Goal: Transaction & Acquisition: Purchase product/service

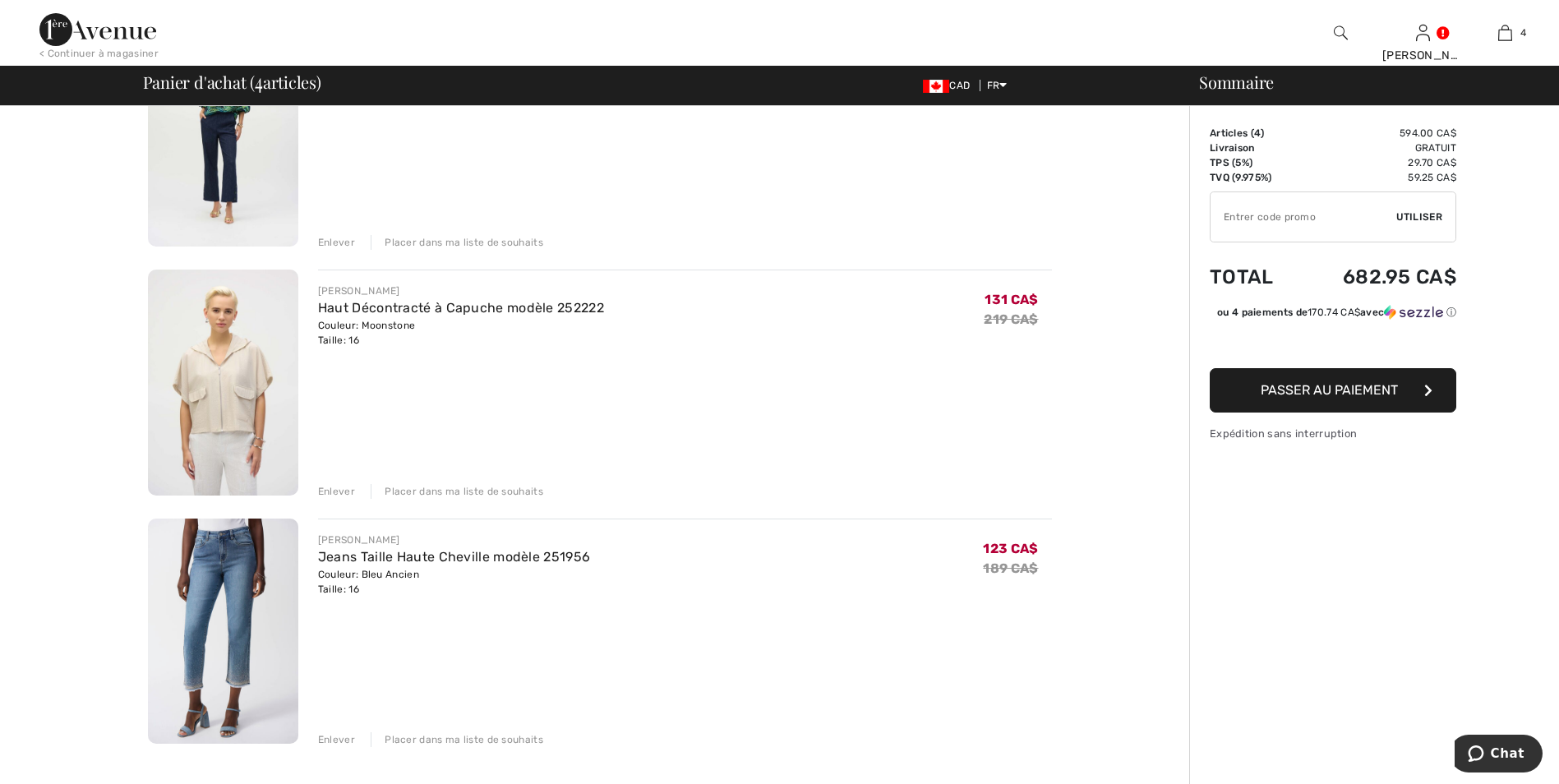
scroll to position [575, 0]
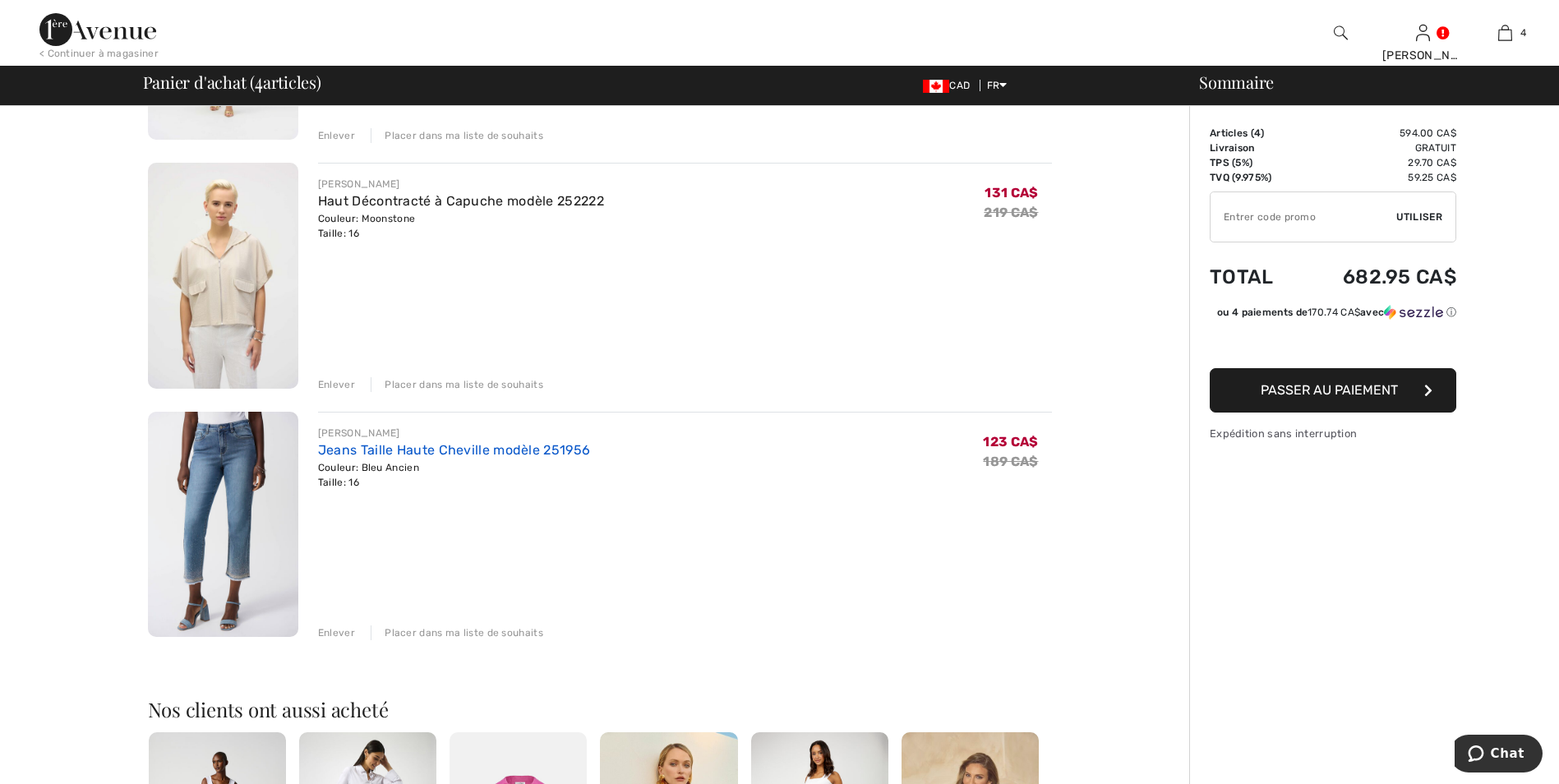
click at [390, 447] on link "Jeans Taille Haute Cheville modèle 251956" at bounding box center [454, 449] width 272 height 16
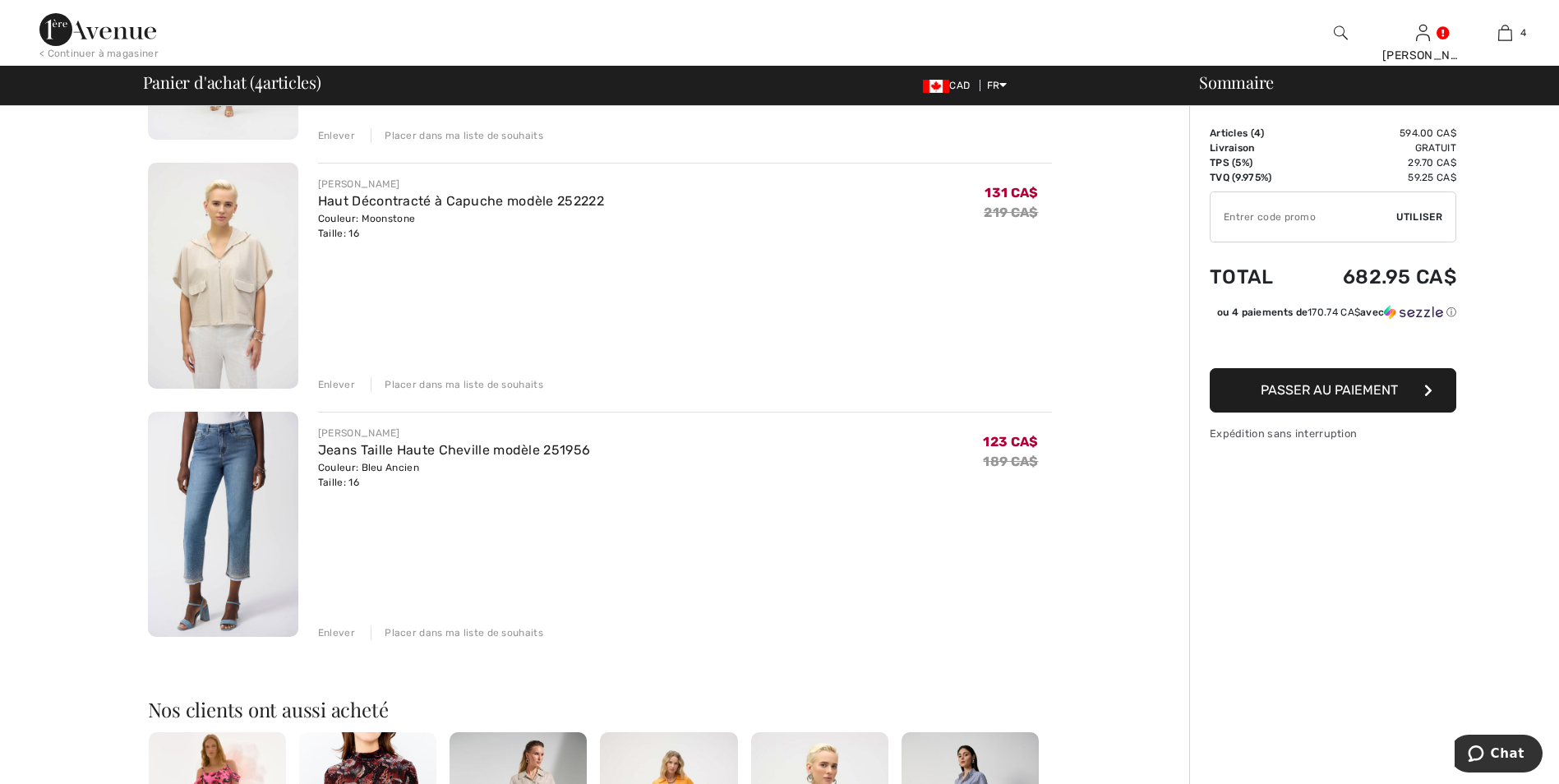
click at [340, 624] on div "Enlever Placer dans ma liste de souhaits" at bounding box center [685, 631] width 734 height 18
click at [339, 629] on div "Enlever" at bounding box center [336, 633] width 37 height 15
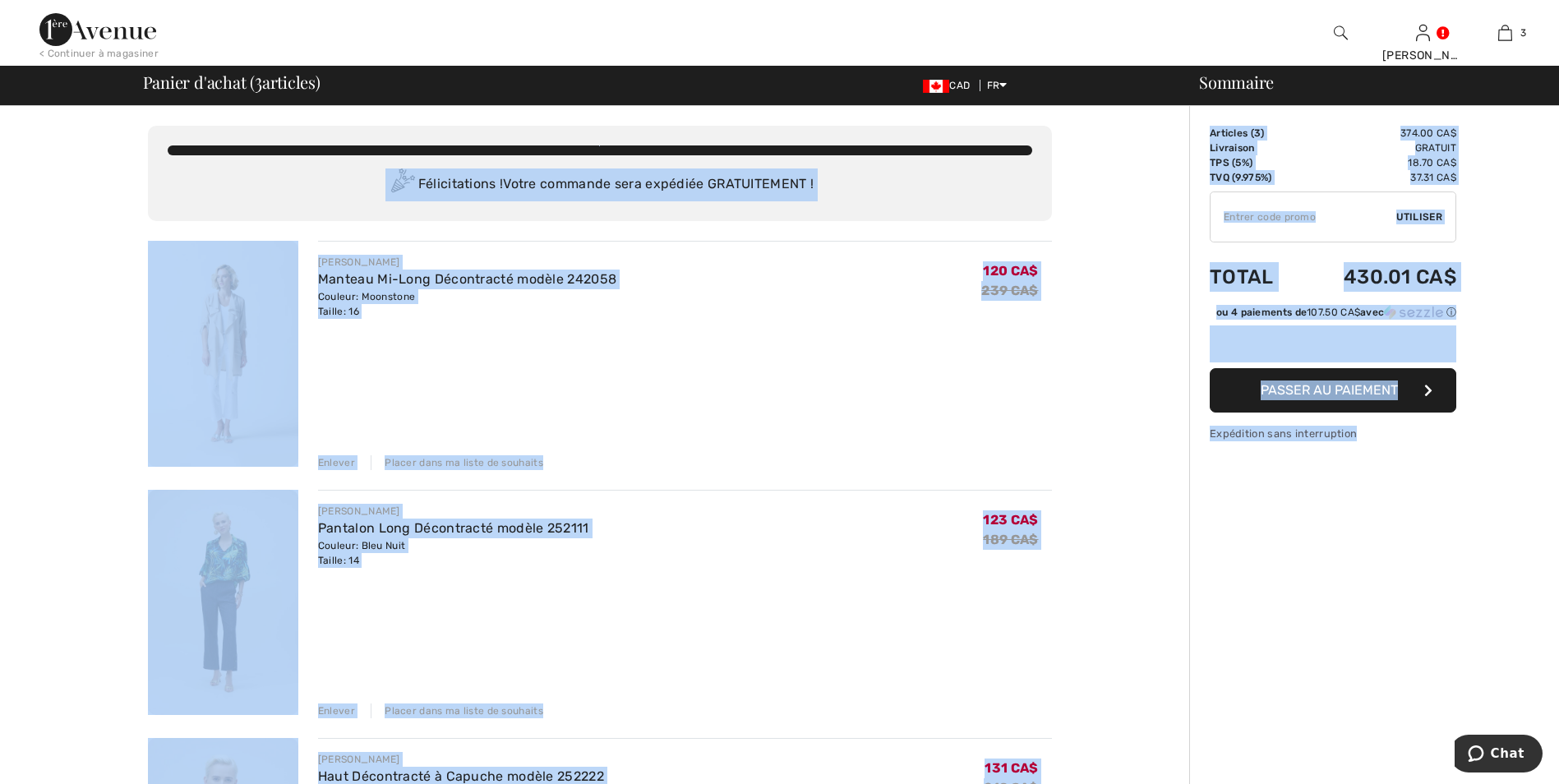
drag, startPoint x: 128, startPoint y: 117, endPoint x: 1425, endPoint y: 444, distance: 1337.6
drag, startPoint x: 149, startPoint y: 114, endPoint x: 1492, endPoint y: 462, distance: 1387.4
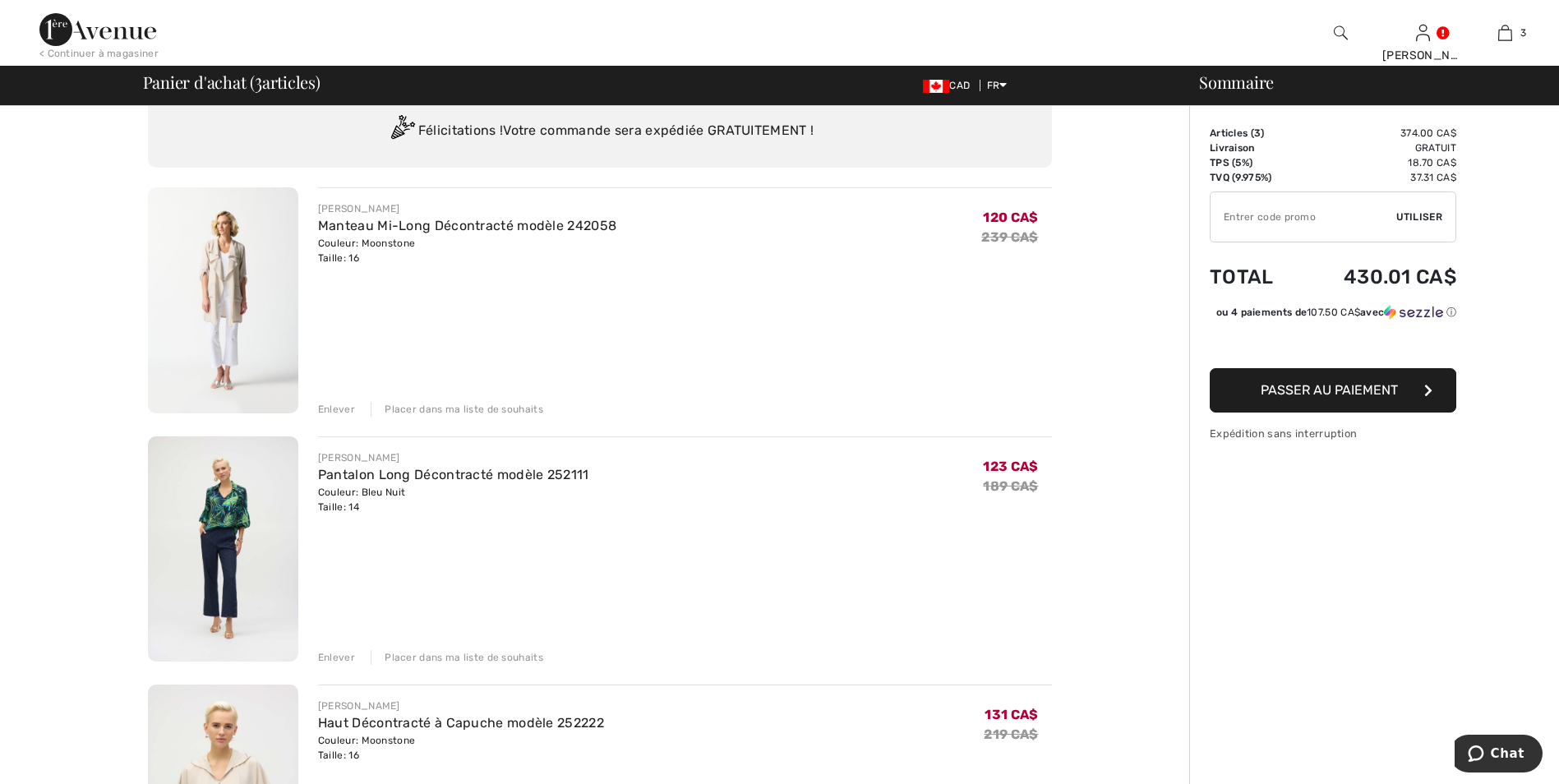
scroll to position [82, 0]
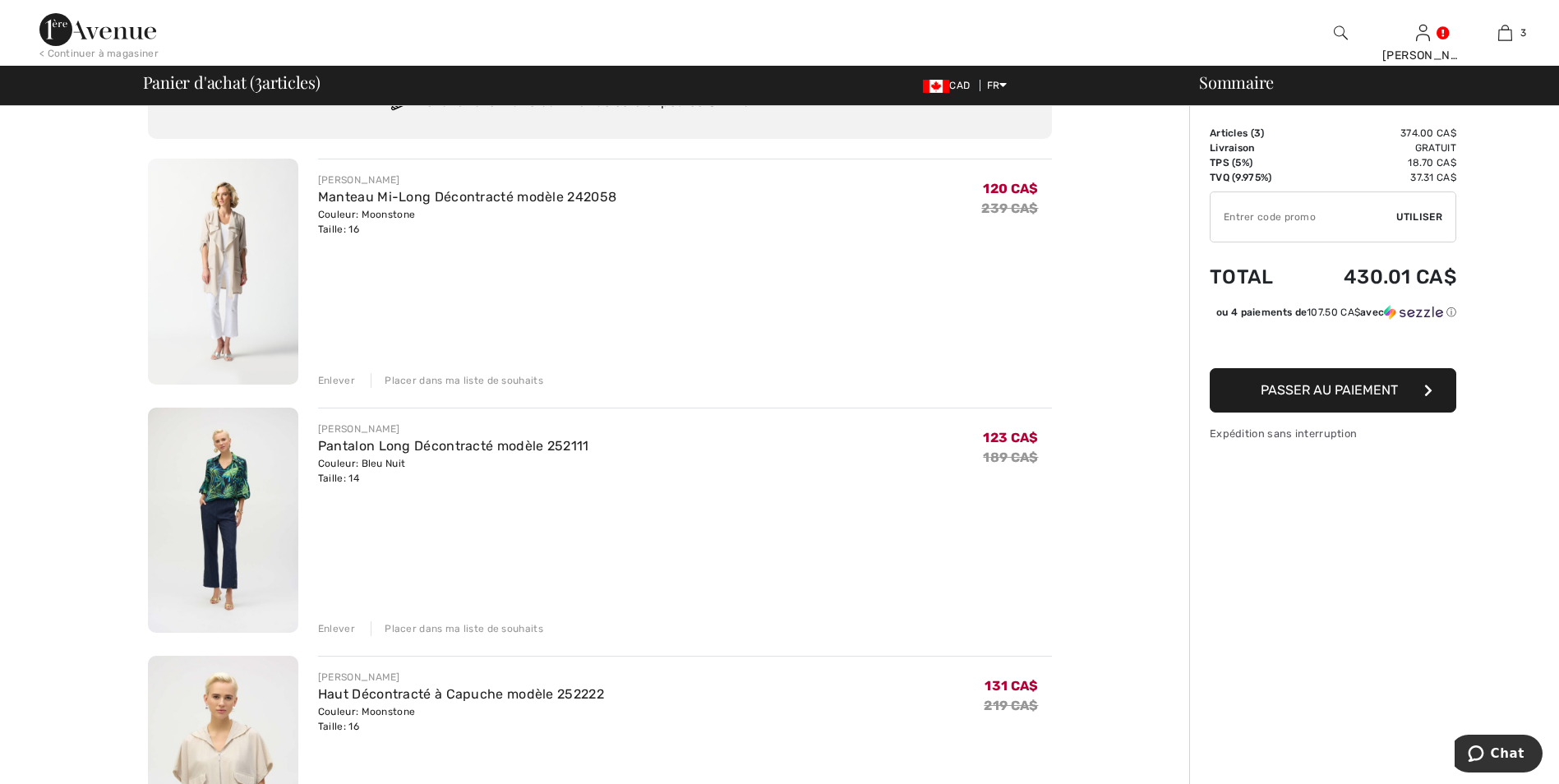
click at [1242, 217] on input "TEXT" at bounding box center [1304, 217] width 186 height 49
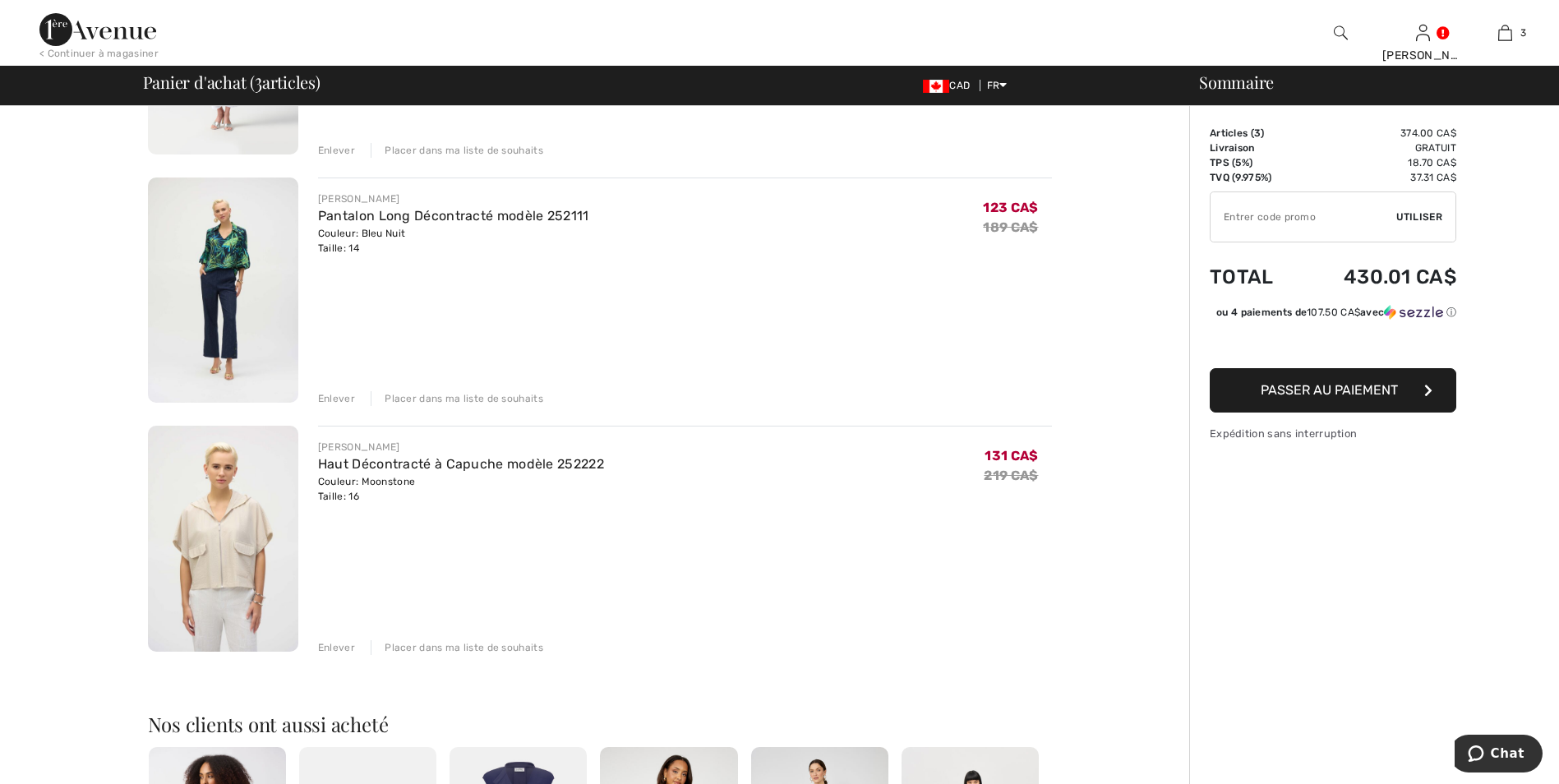
scroll to position [328, 0]
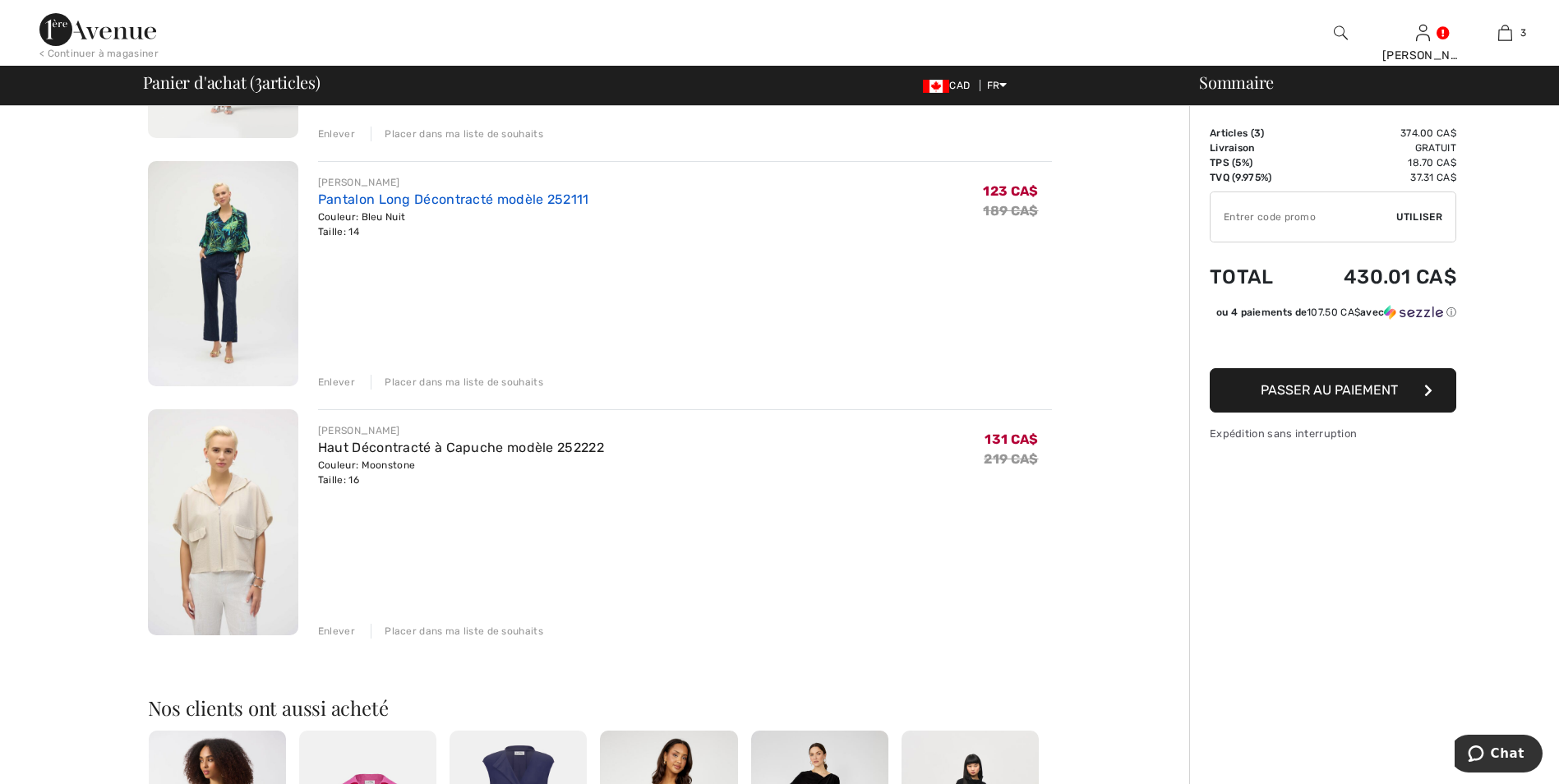
click at [422, 202] on link "Pantalon Long Décontracté modèle 252111" at bounding box center [453, 199] width 271 height 16
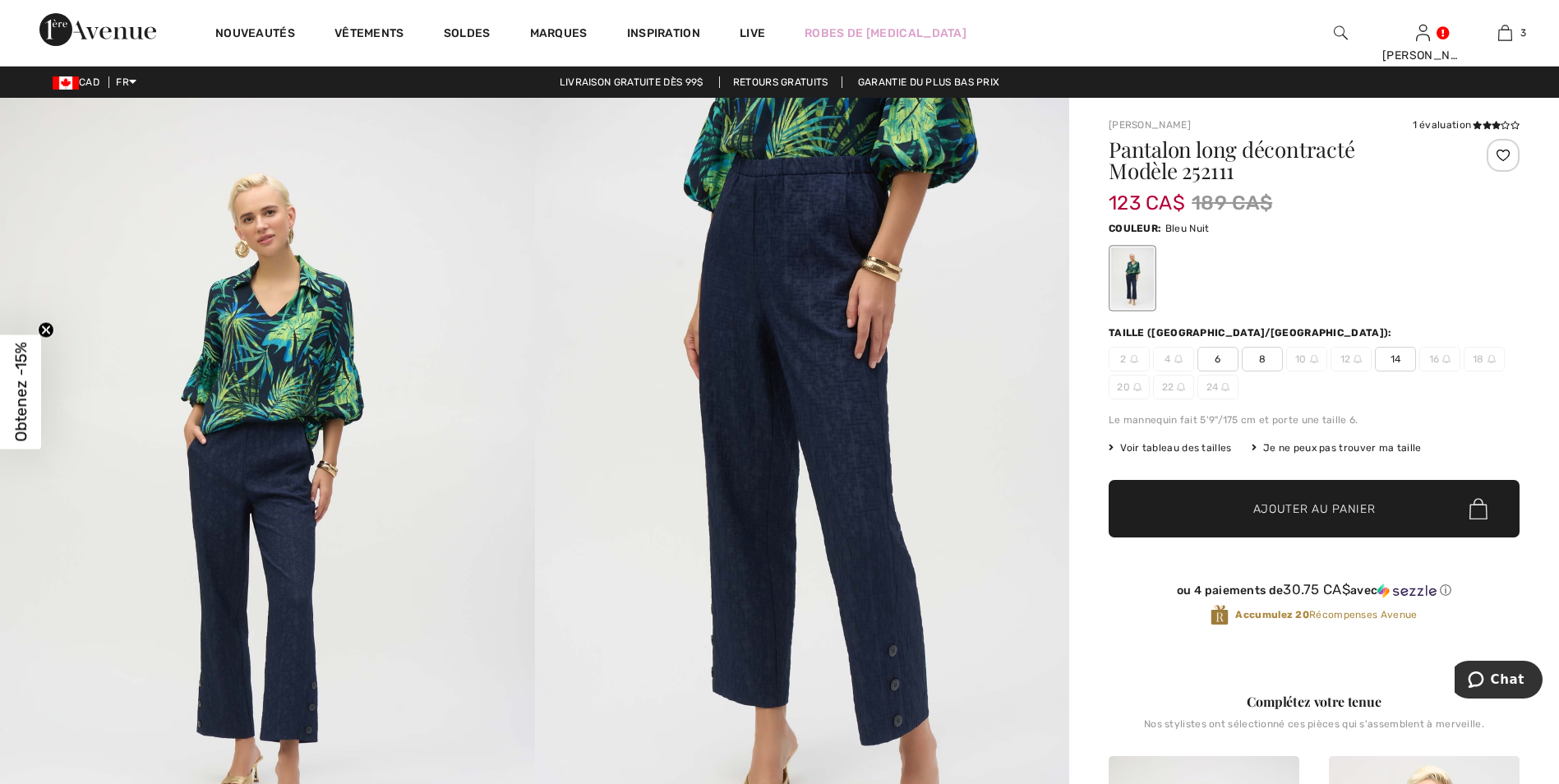
click at [1160, 442] on span "Voir tableau des tailles" at bounding box center [1170, 448] width 123 height 15
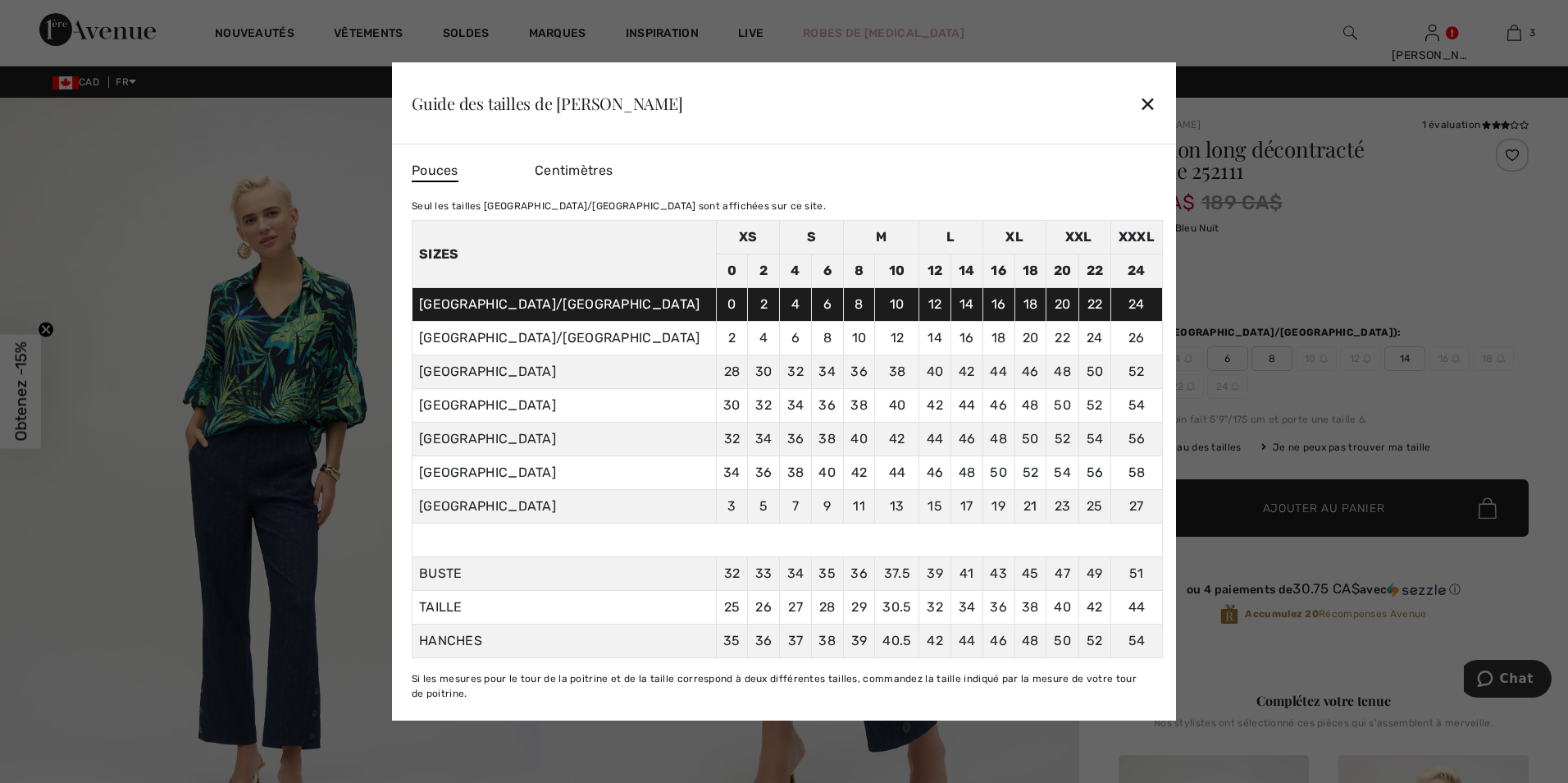
click at [1153, 95] on div "✕" at bounding box center [1147, 104] width 17 height 35
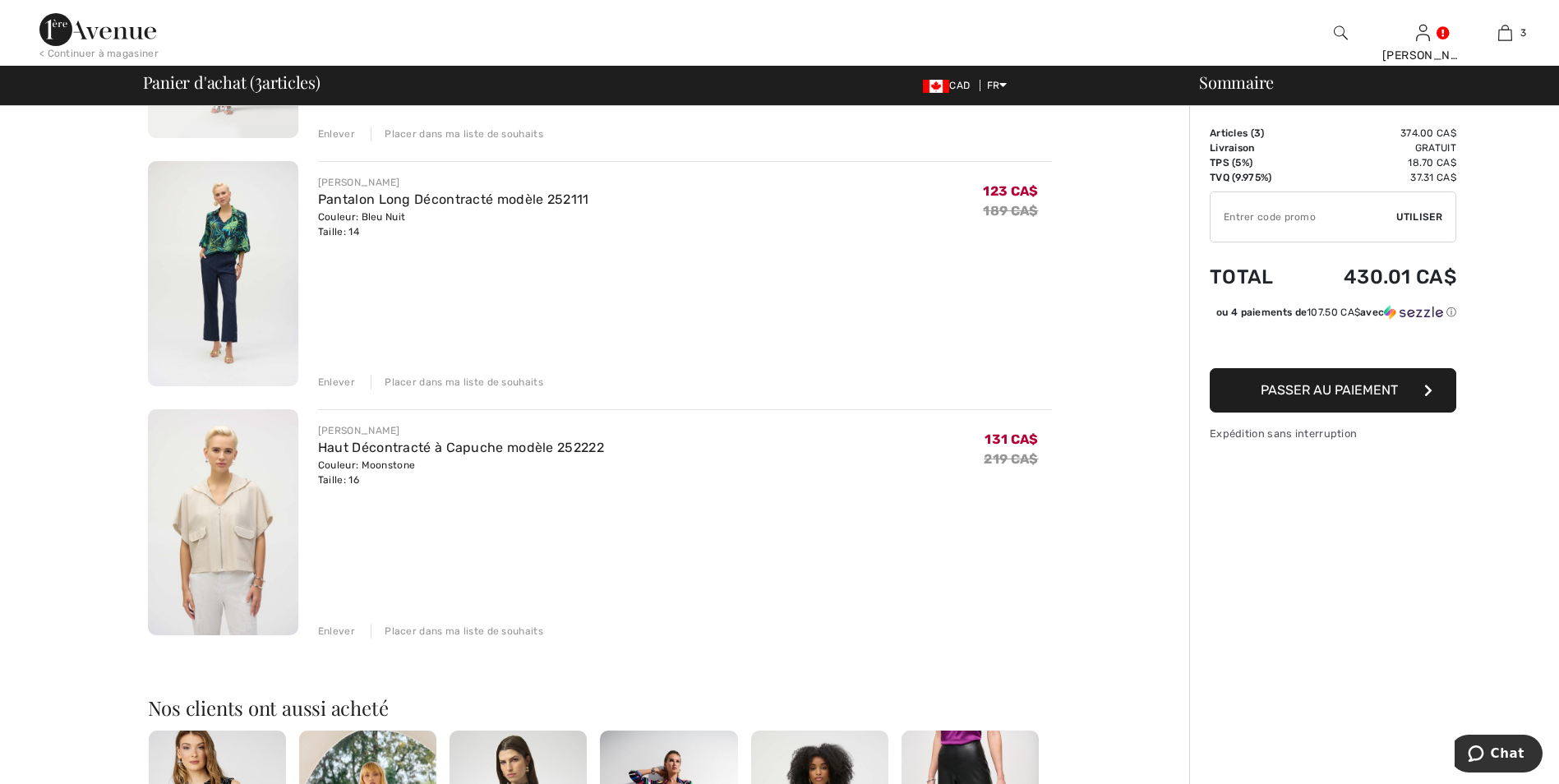
click at [1285, 397] on span "Passer au paiement" at bounding box center [1329, 389] width 137 height 16
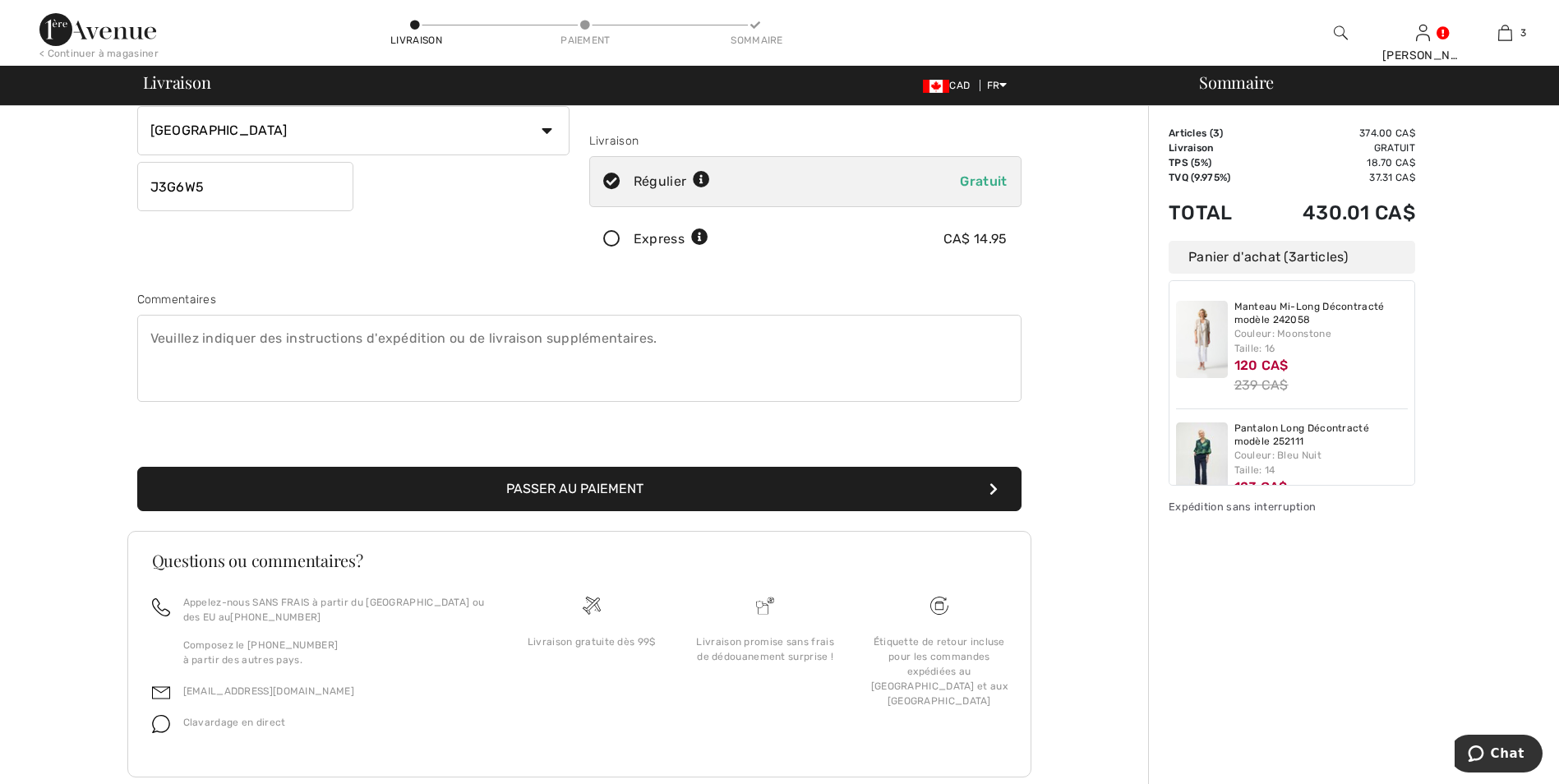
scroll to position [301, 0]
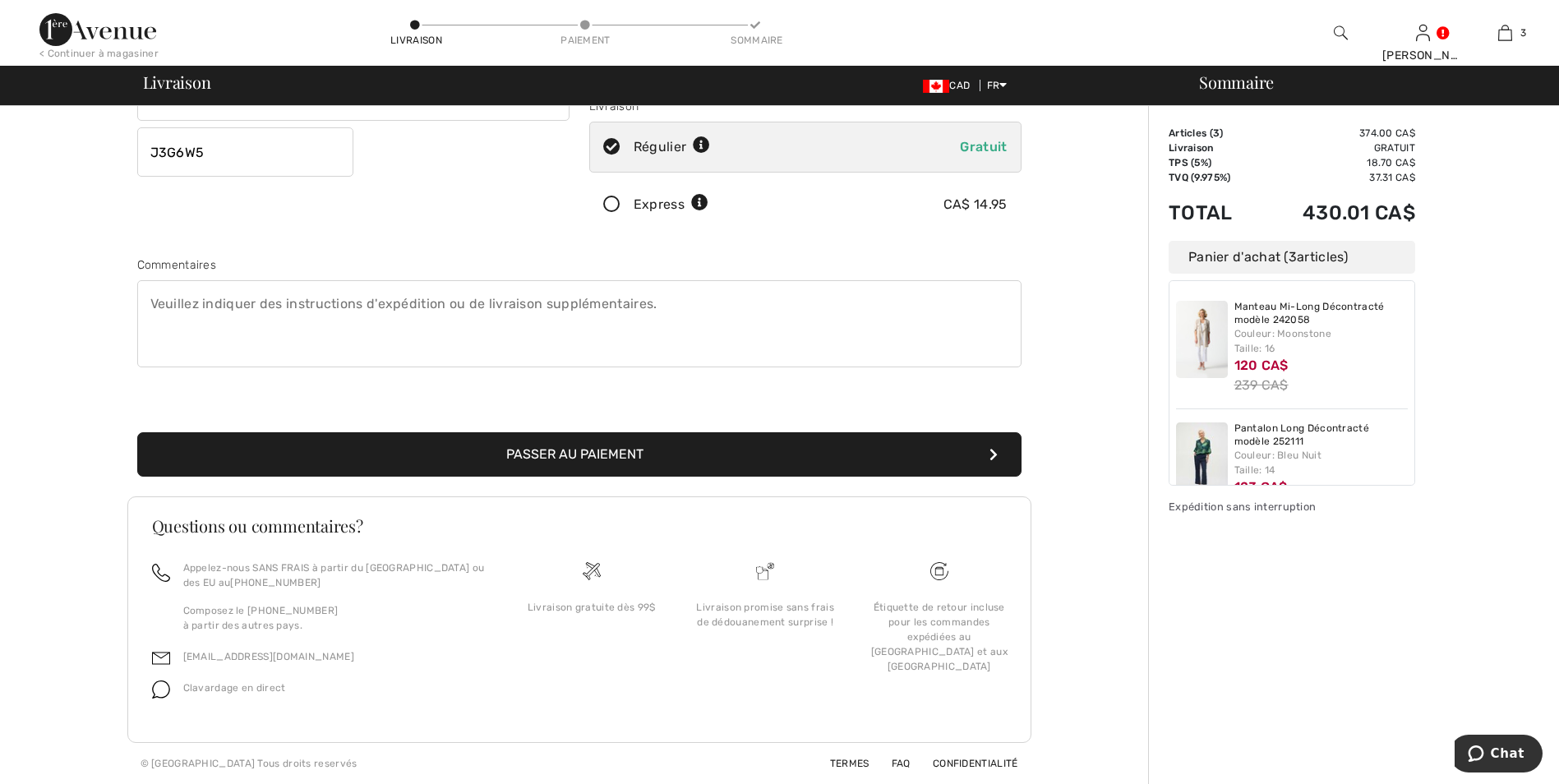
click at [556, 452] on button "Passer au paiement" at bounding box center [579, 454] width 884 height 44
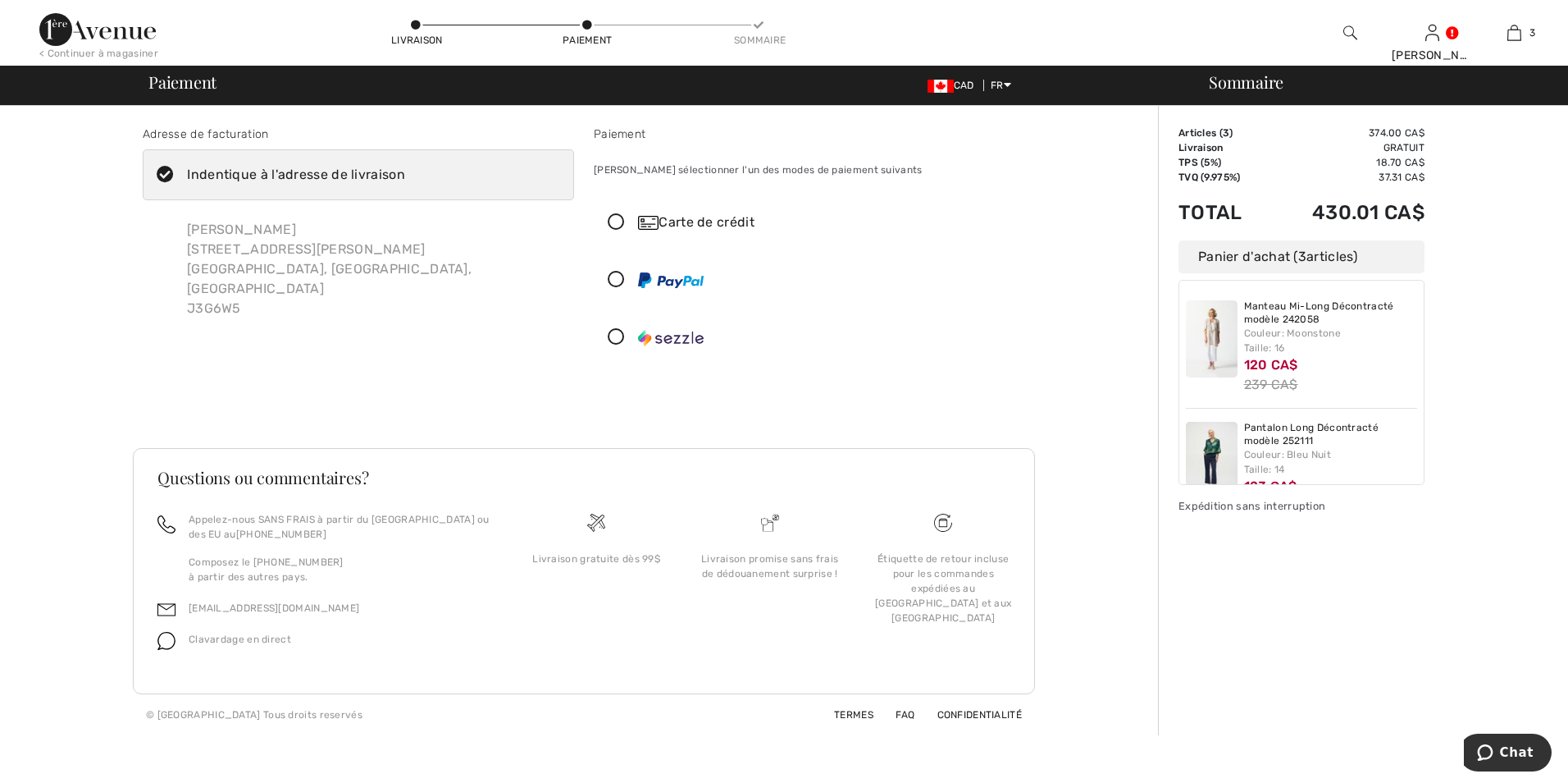
click at [617, 220] on icon at bounding box center [616, 223] width 44 height 17
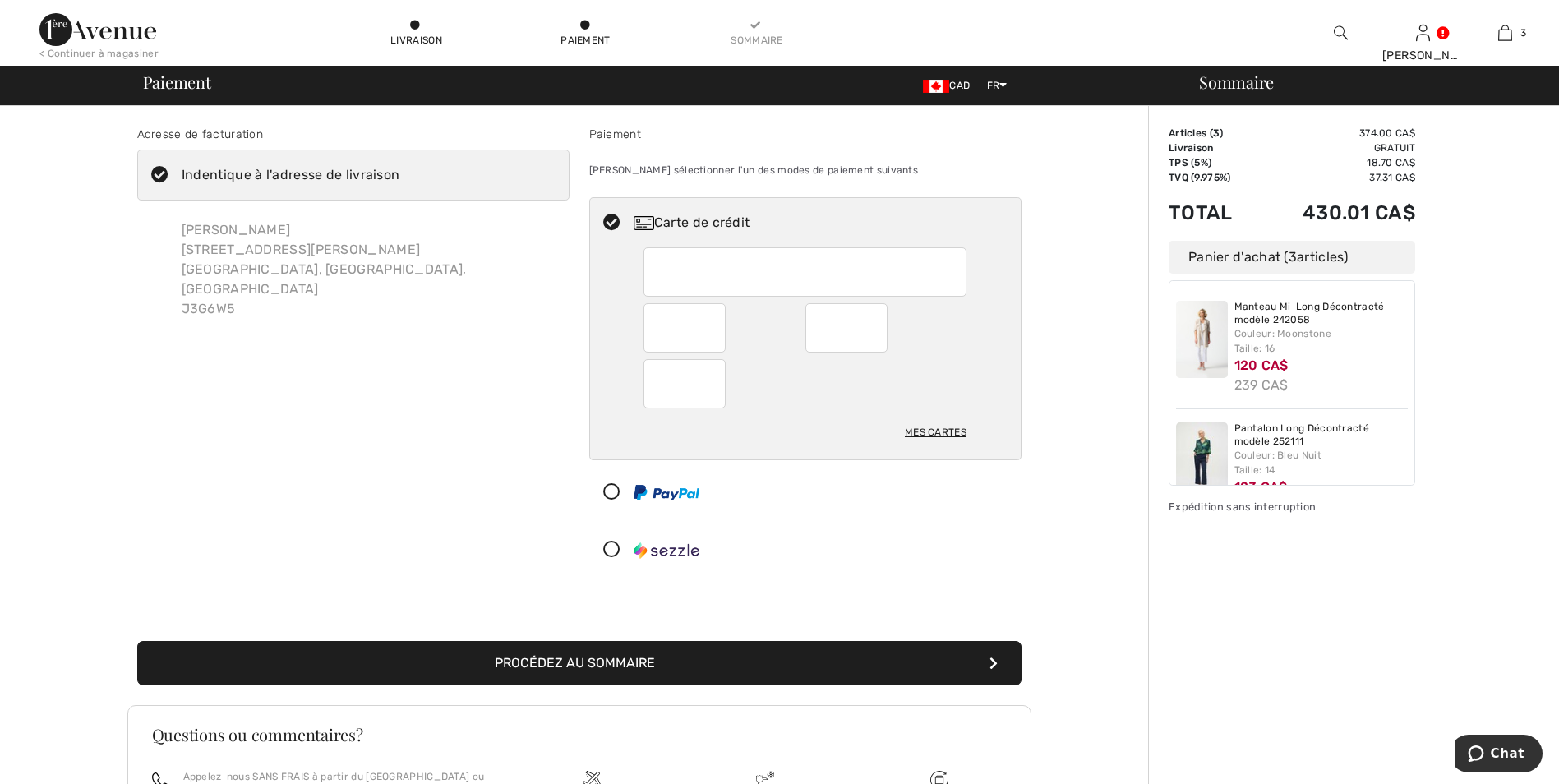
click at [792, 488] on div at bounding box center [798, 492] width 417 height 49
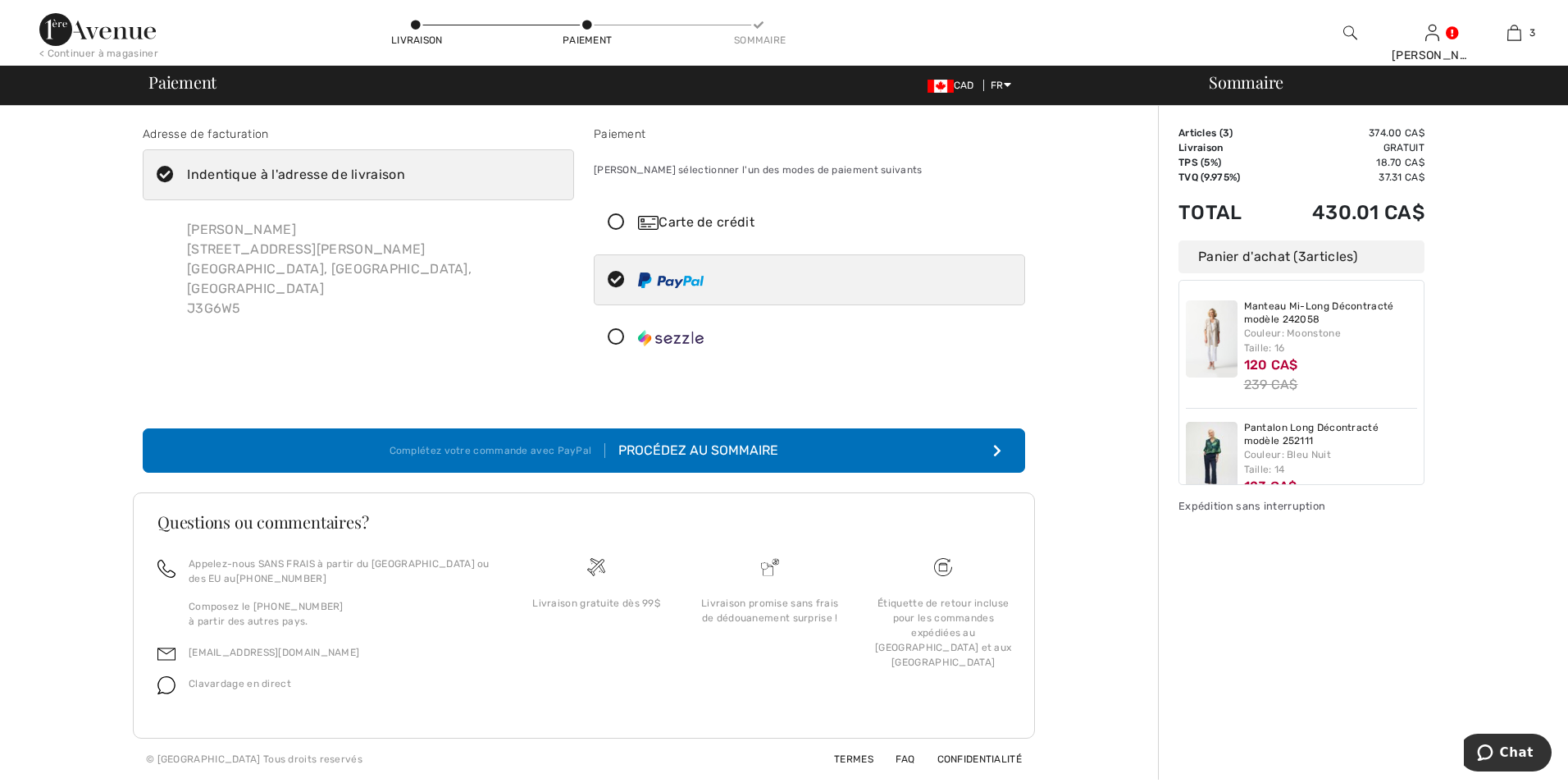
click at [620, 223] on icon at bounding box center [616, 223] width 44 height 17
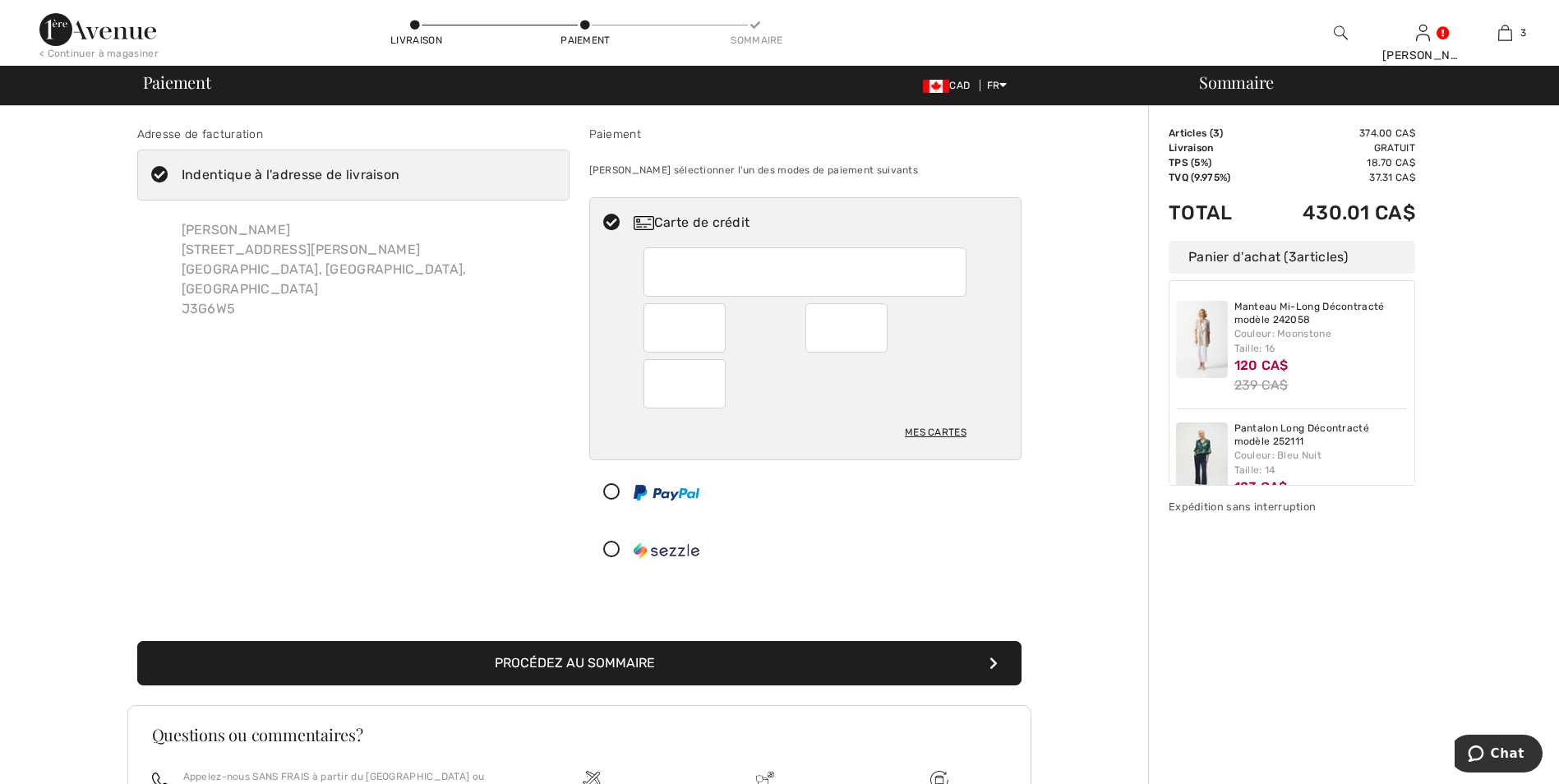
click at [578, 660] on button "Procédez au sommaire" at bounding box center [579, 663] width 884 height 44
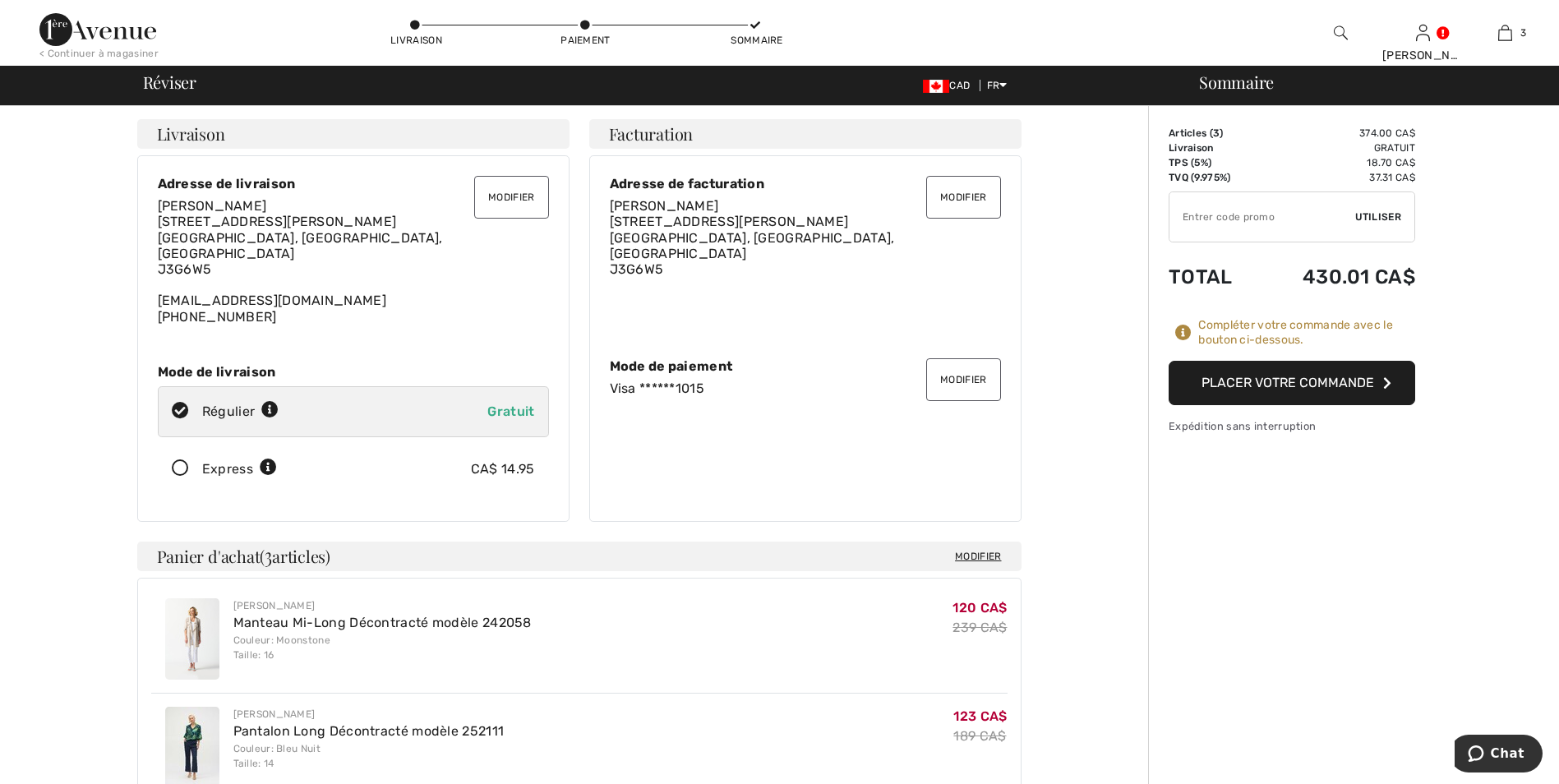
click at [179, 460] on icon at bounding box center [180, 468] width 44 height 17
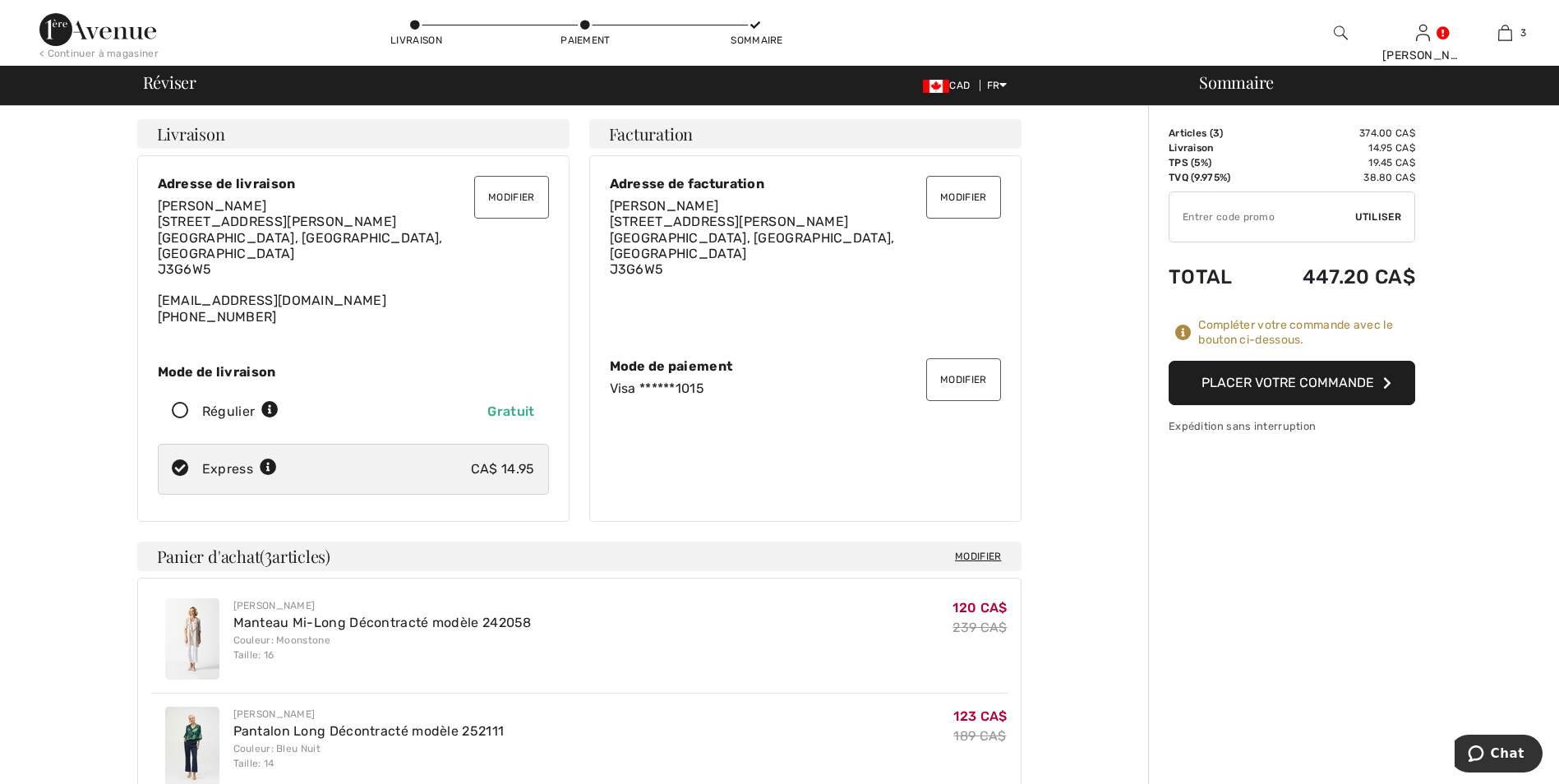
click at [182, 402] on icon at bounding box center [180, 411] width 44 height 17
radio input "true"
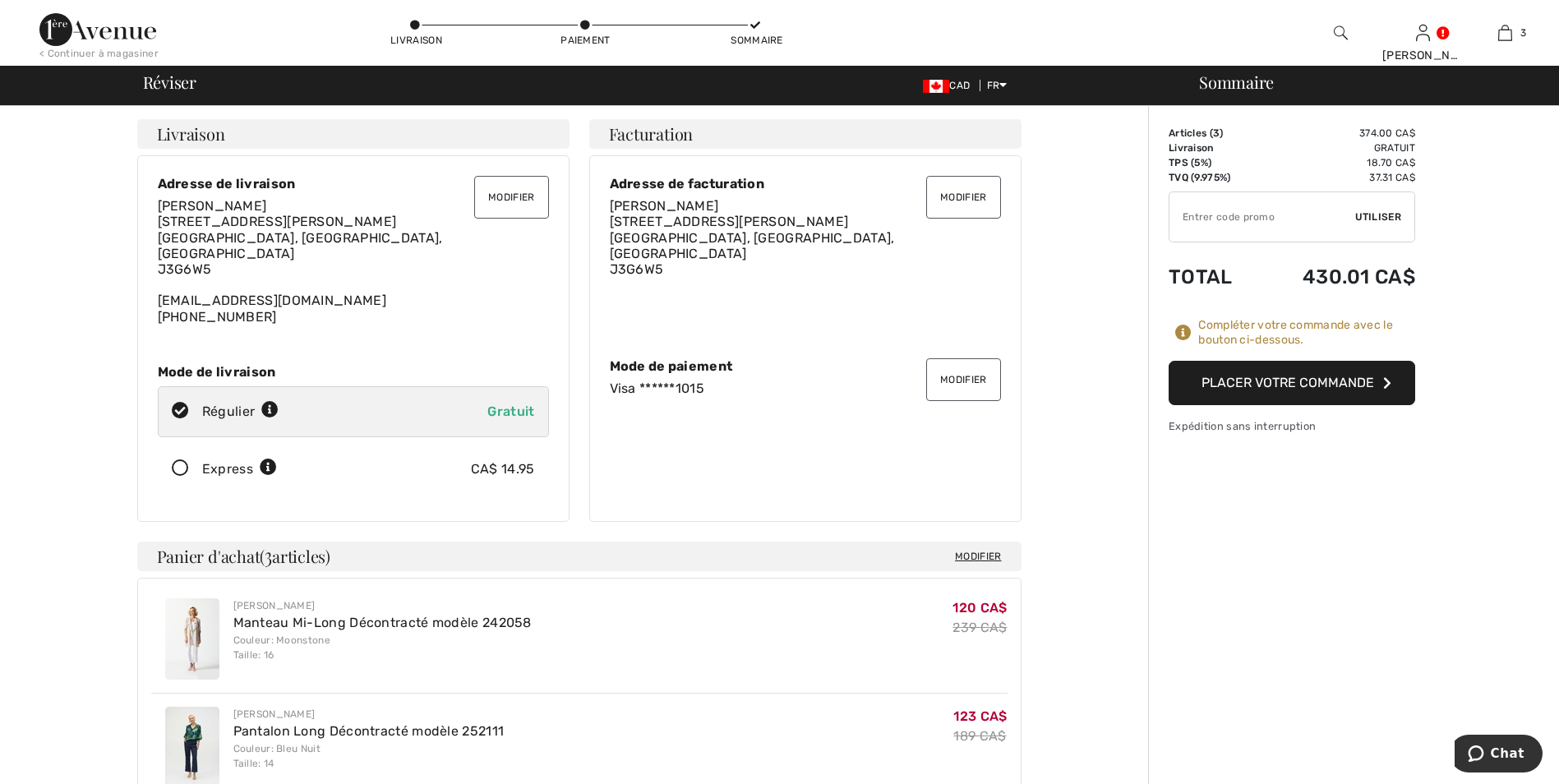
click at [1291, 374] on button "Placer votre commande" at bounding box center [1292, 383] width 247 height 44
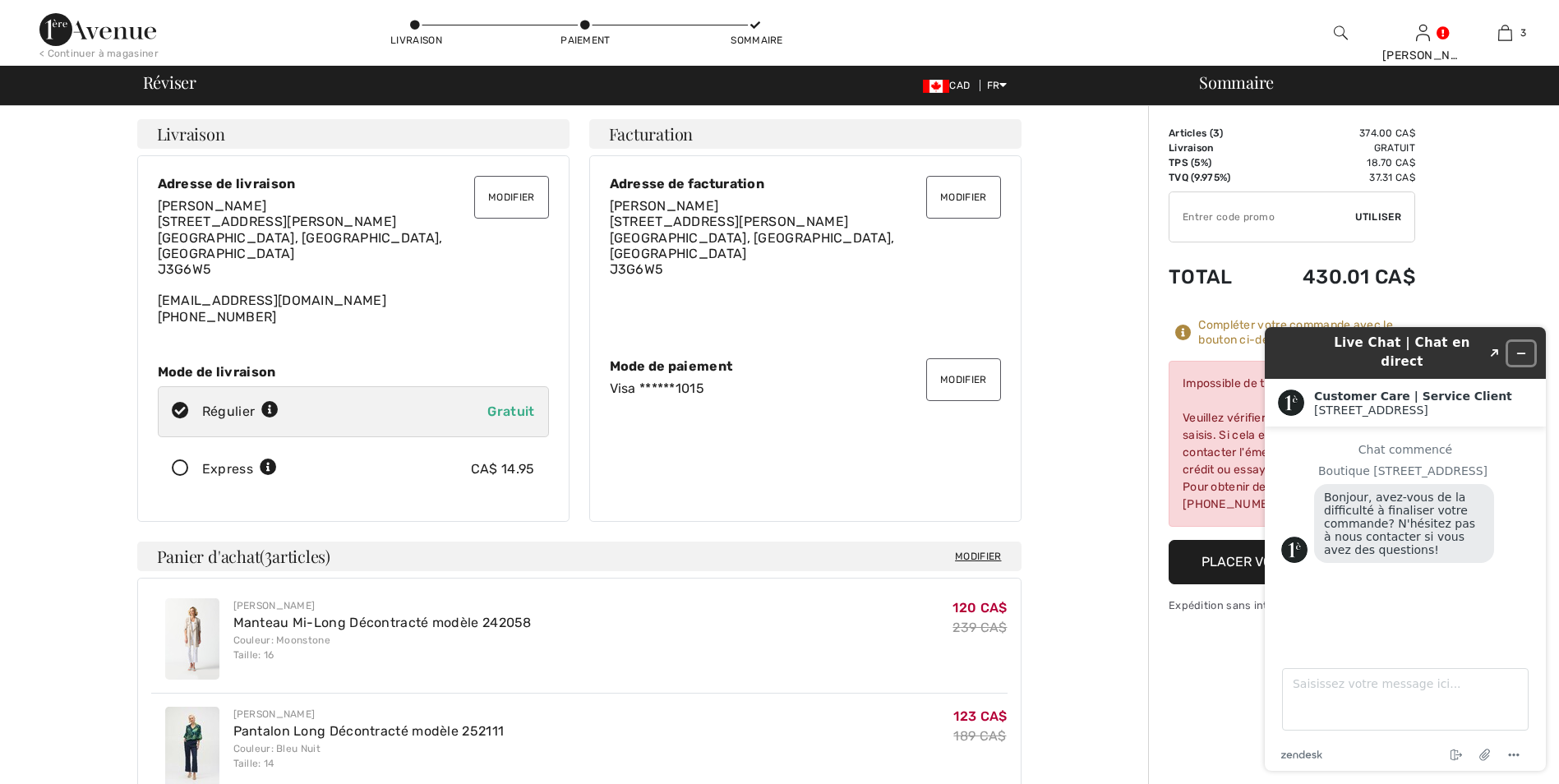
click at [1522, 347] on icon "Réduire le widget" at bounding box center [1521, 353] width 12 height 12
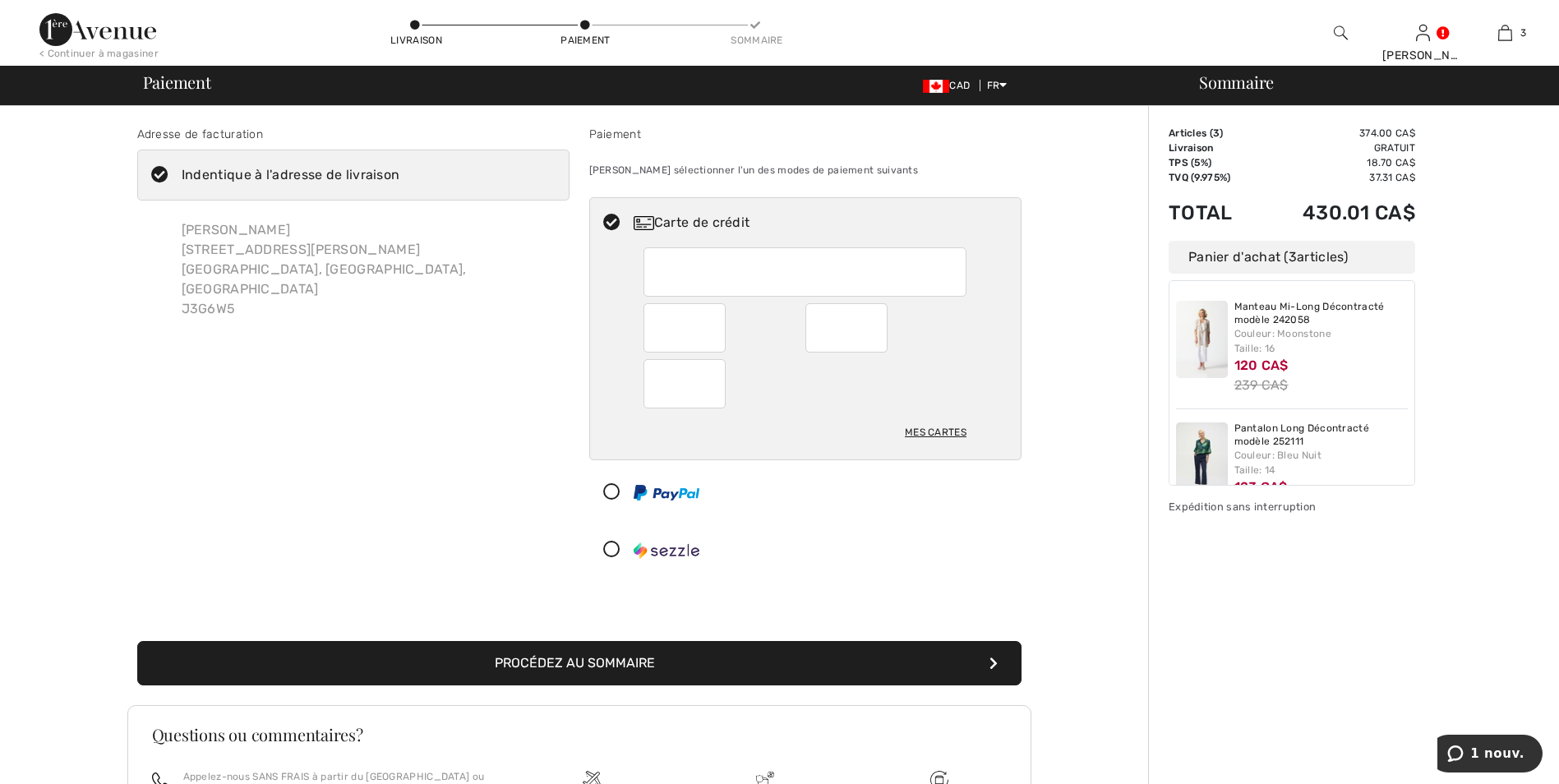
click at [822, 501] on div at bounding box center [798, 492] width 417 height 49
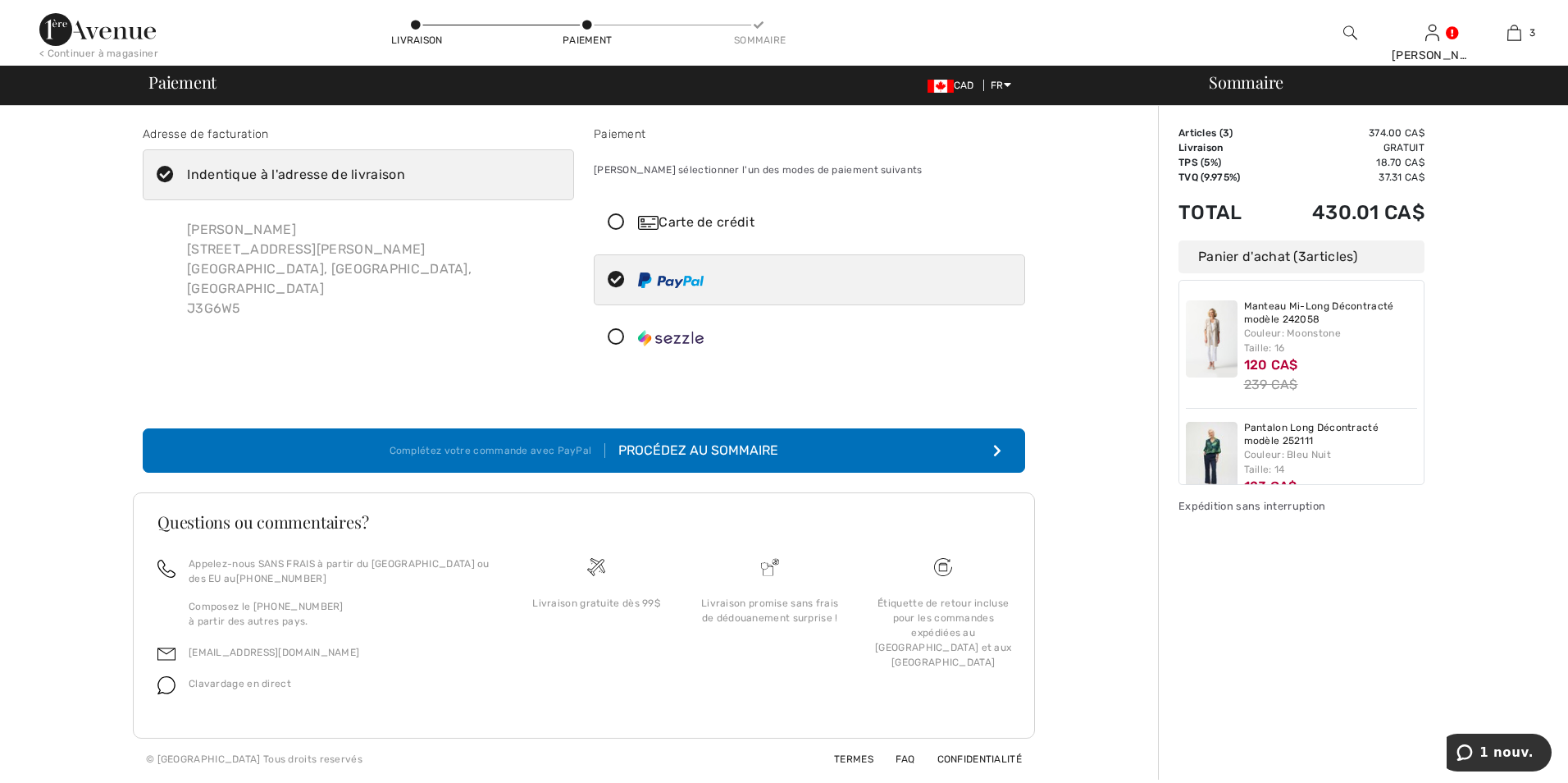
click at [622, 216] on icon at bounding box center [616, 223] width 44 height 17
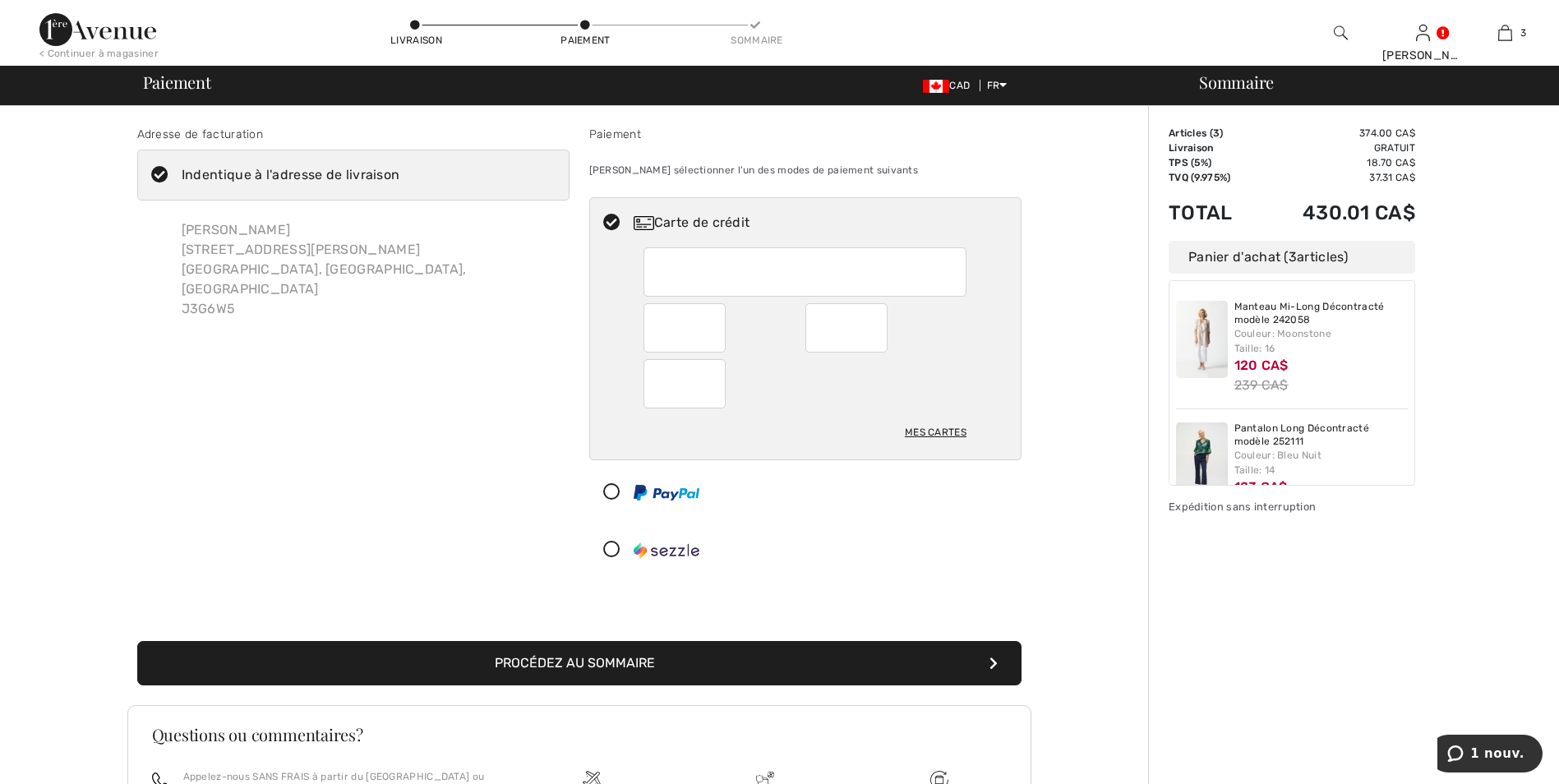
drag, startPoint x: 928, startPoint y: 540, endPoint x: 987, endPoint y: 543, distance: 59.1
click at [928, 540] on div at bounding box center [798, 550] width 417 height 49
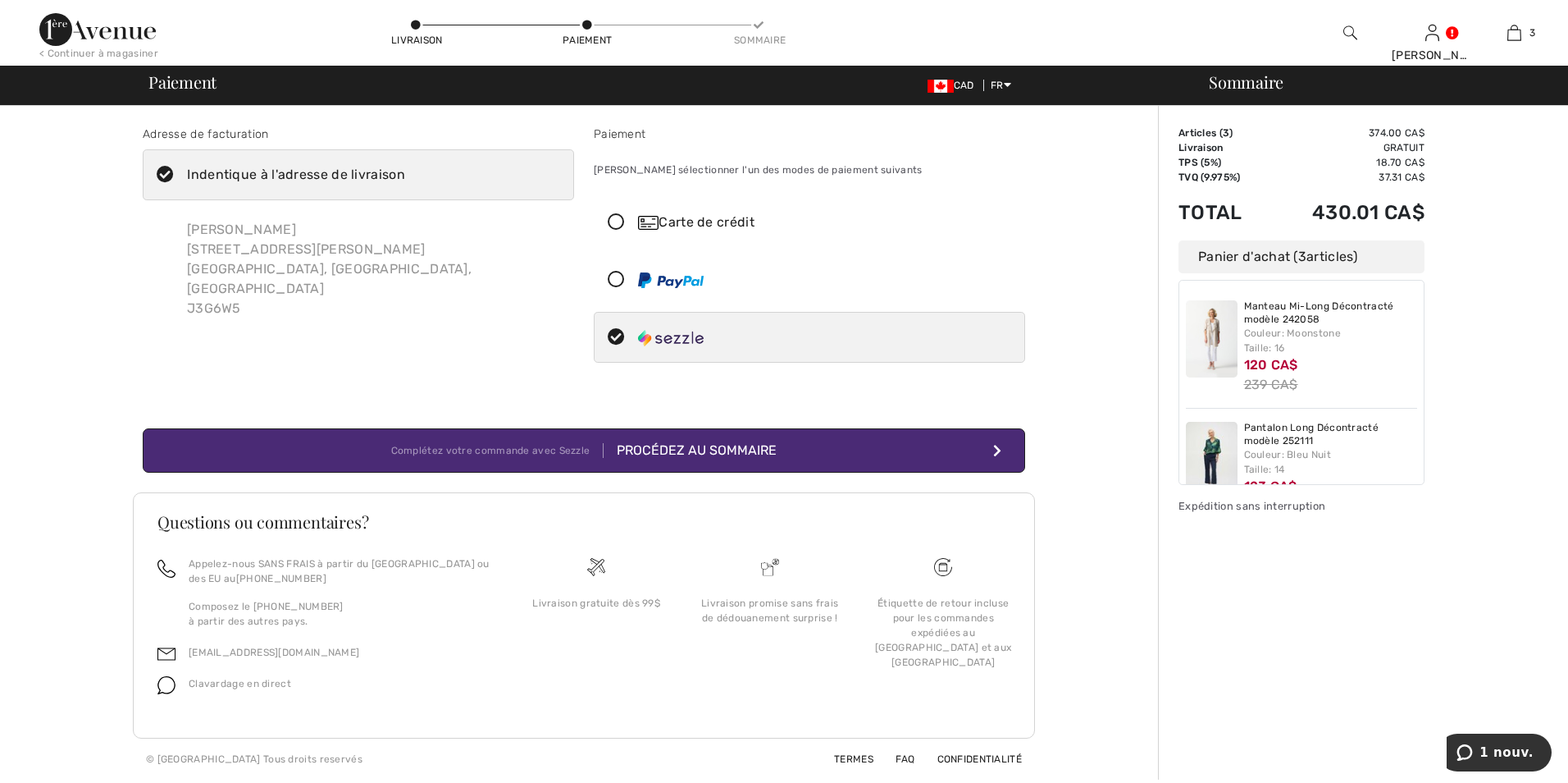
click at [616, 219] on icon at bounding box center [616, 223] width 44 height 17
radio input "true"
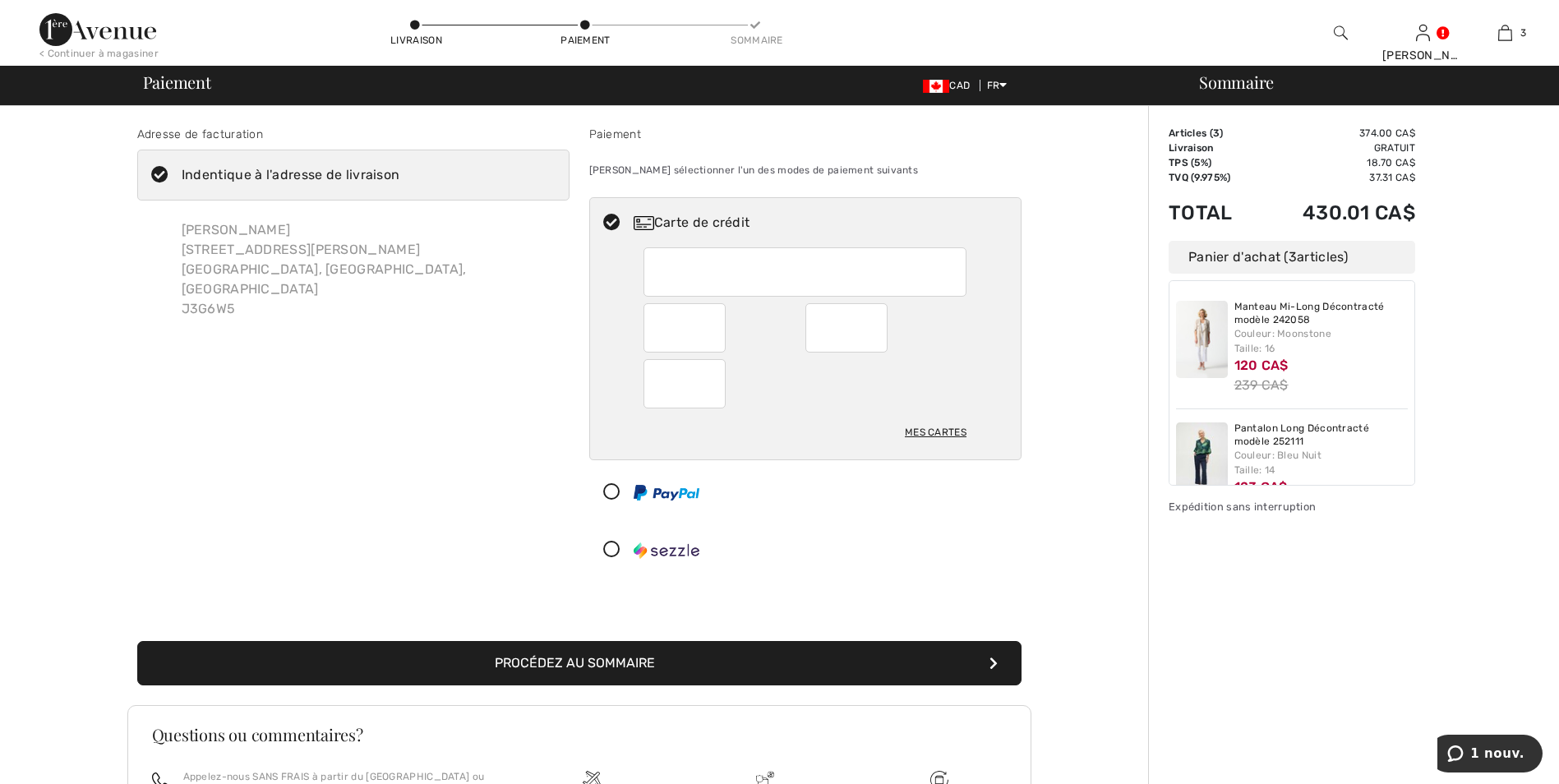
click at [579, 660] on button "Procédez au sommaire" at bounding box center [579, 663] width 884 height 44
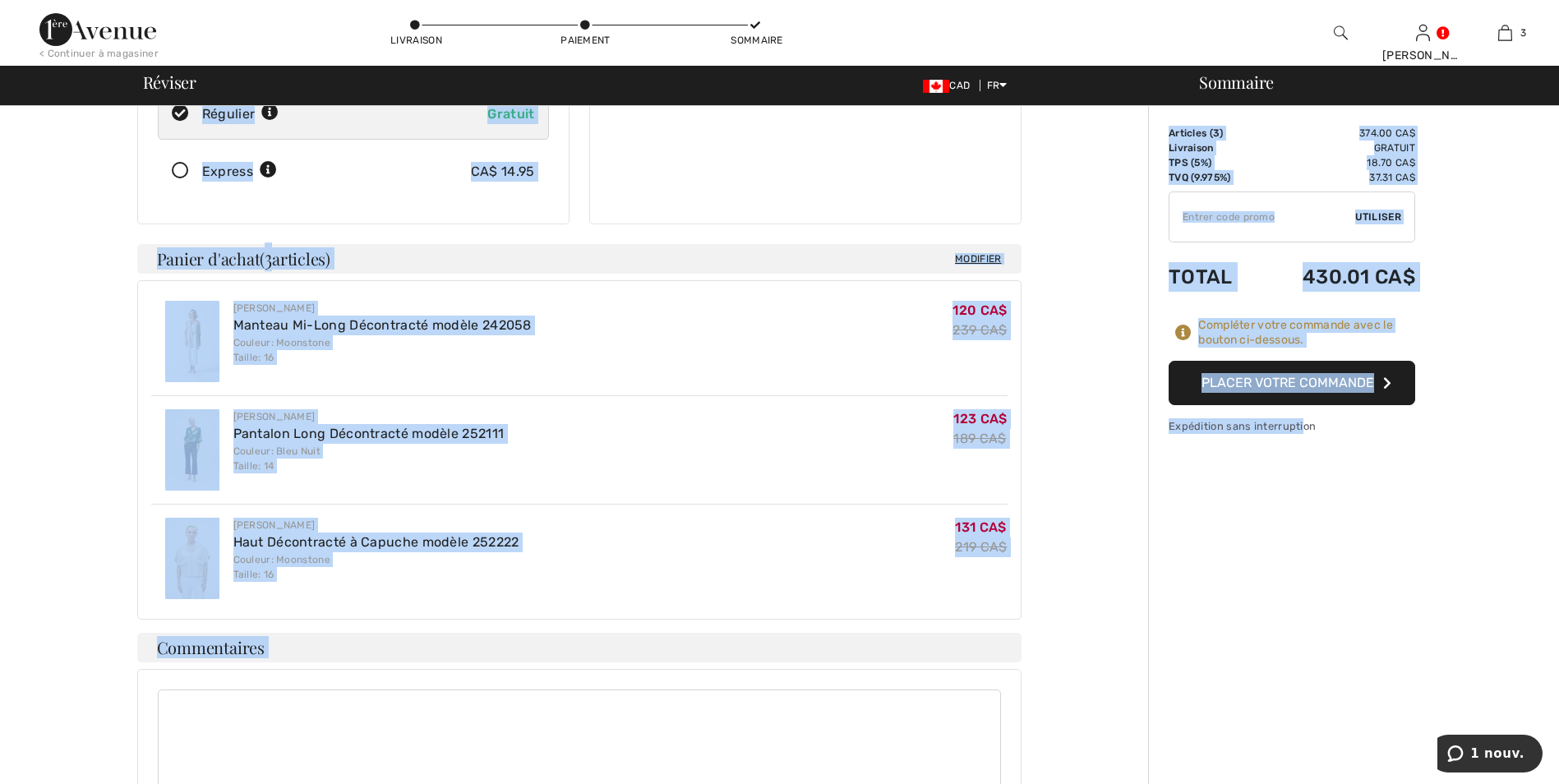
scroll to position [618, 0]
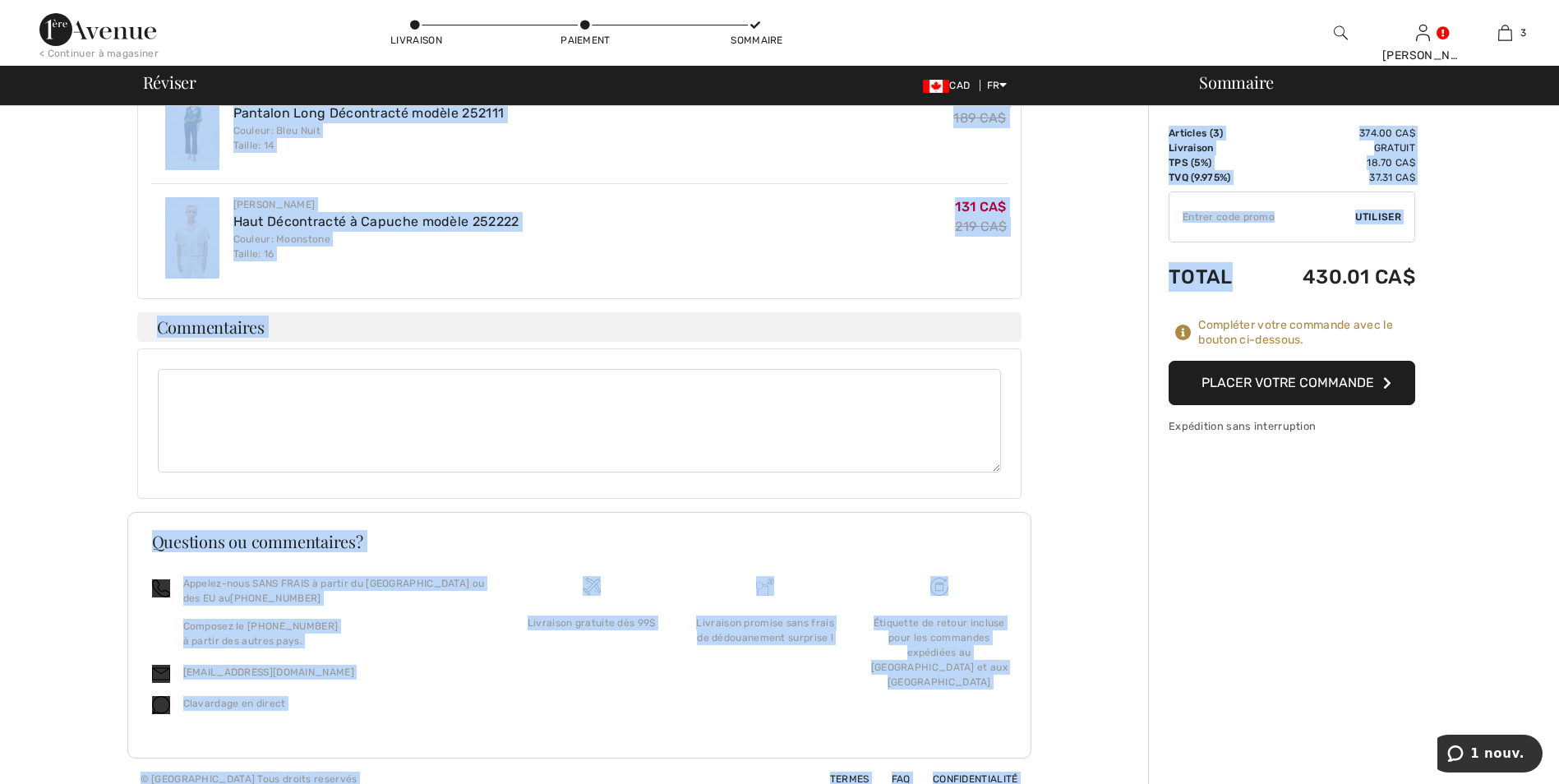
drag, startPoint x: 138, startPoint y: 126, endPoint x: 1231, endPoint y: 276, distance: 1103.2
click at [1233, 274] on div "Adresse de livraison Adresse de facturation Modifier mon mode de paiement ✖ Pou…" at bounding box center [784, 144] width 1549 height 1311
drag, startPoint x: 84, startPoint y: 295, endPoint x: 76, endPoint y: 298, distance: 8.5
click at [85, 298] on div "Pour compléter votre commande, défiler vers le bas. Livraison Modifier Modifier…" at bounding box center [579, 144] width 1138 height 1311
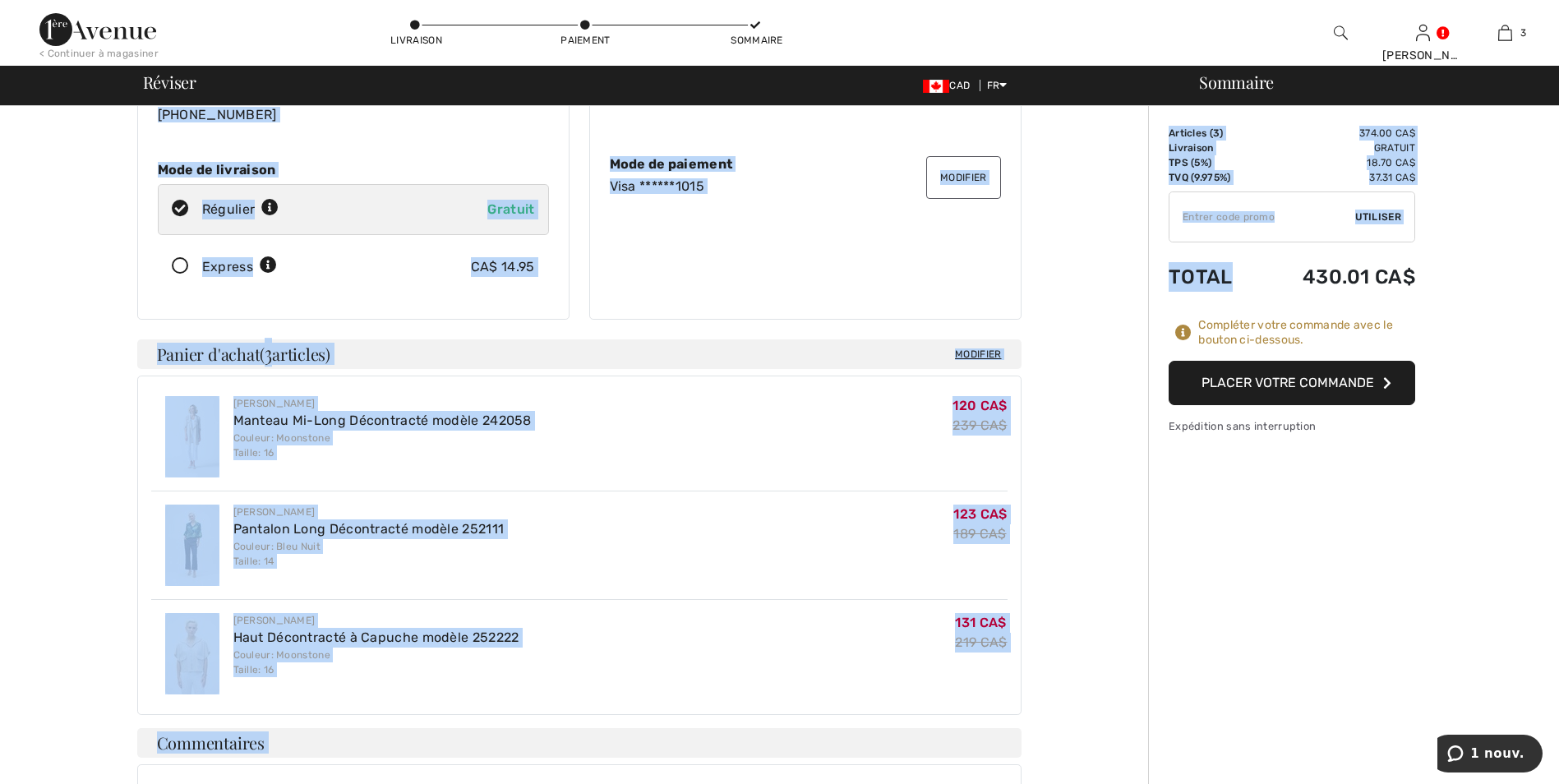
scroll to position [0, 0]
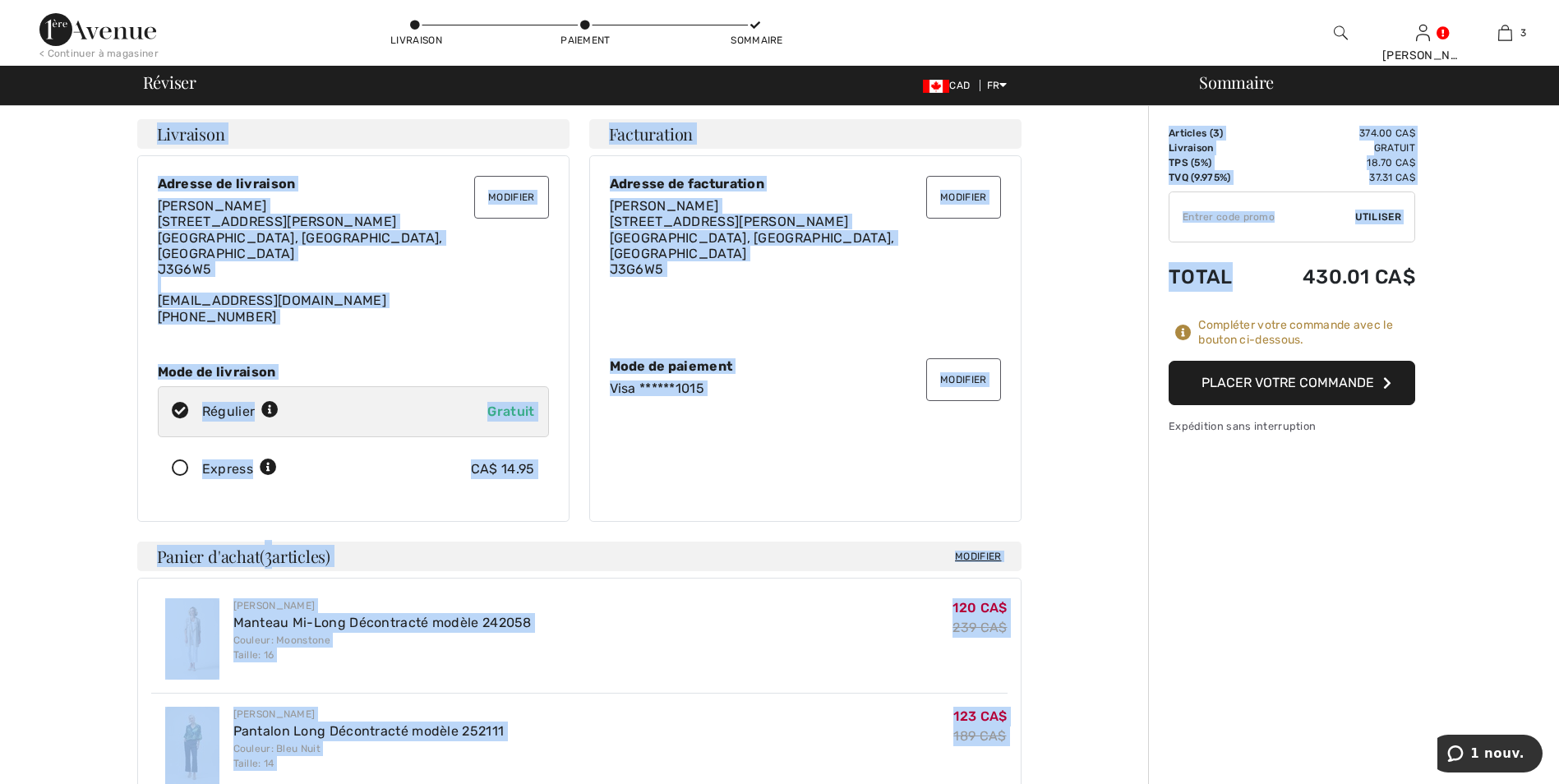
click at [52, 246] on div "Pour compléter votre commande, défiler vers le bas. Livraison Modifier Modifier…" at bounding box center [579, 762] width 1138 height 1311
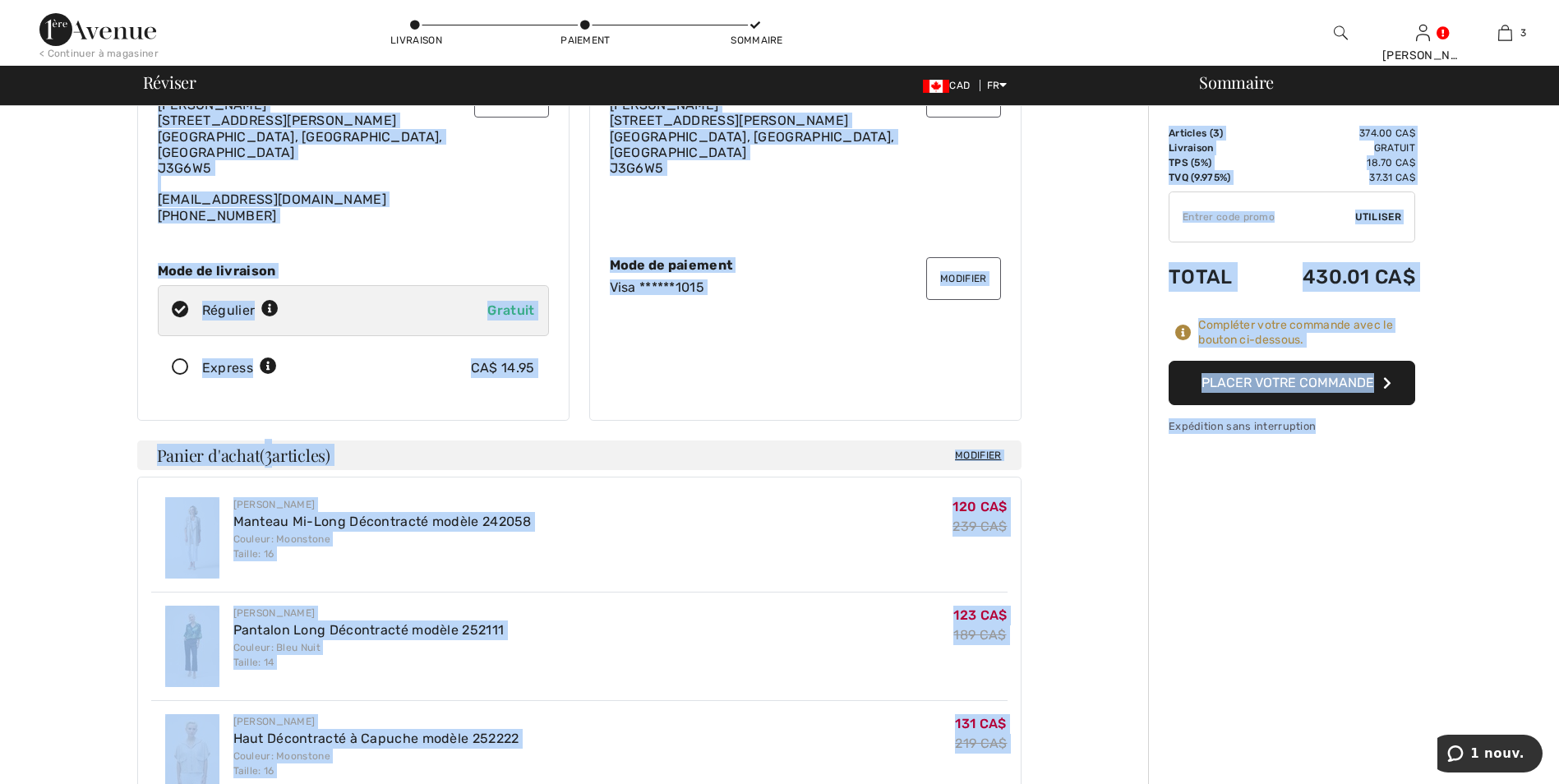
scroll to position [211, 0]
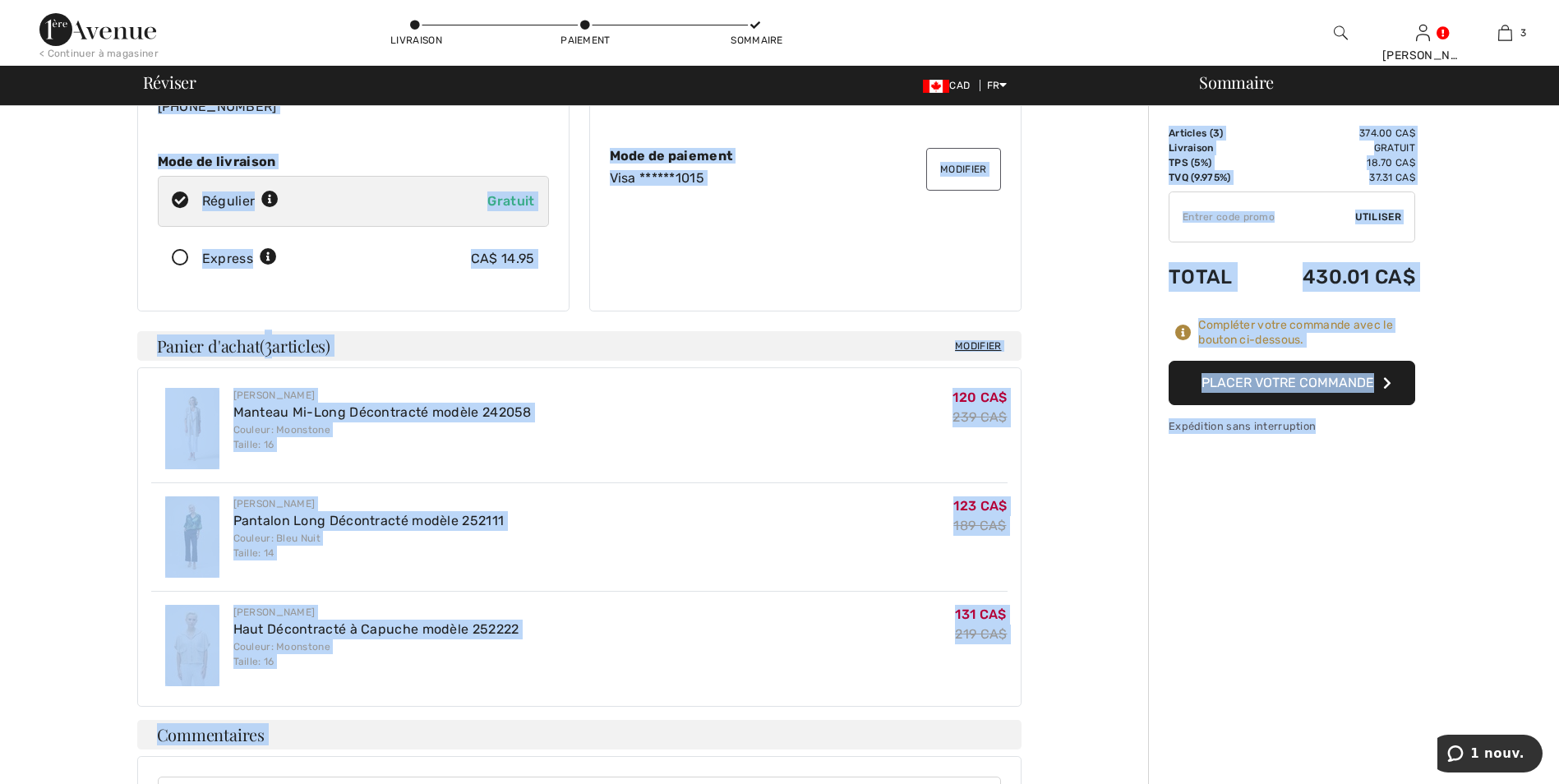
drag, startPoint x: 296, startPoint y: 131, endPoint x: 1313, endPoint y: 675, distance: 1153.4
click at [1313, 675] on div "Adresse de livraison Adresse de facturation Modifier mon mode de paiement ✖ Pou…" at bounding box center [784, 551] width 1549 height 1311
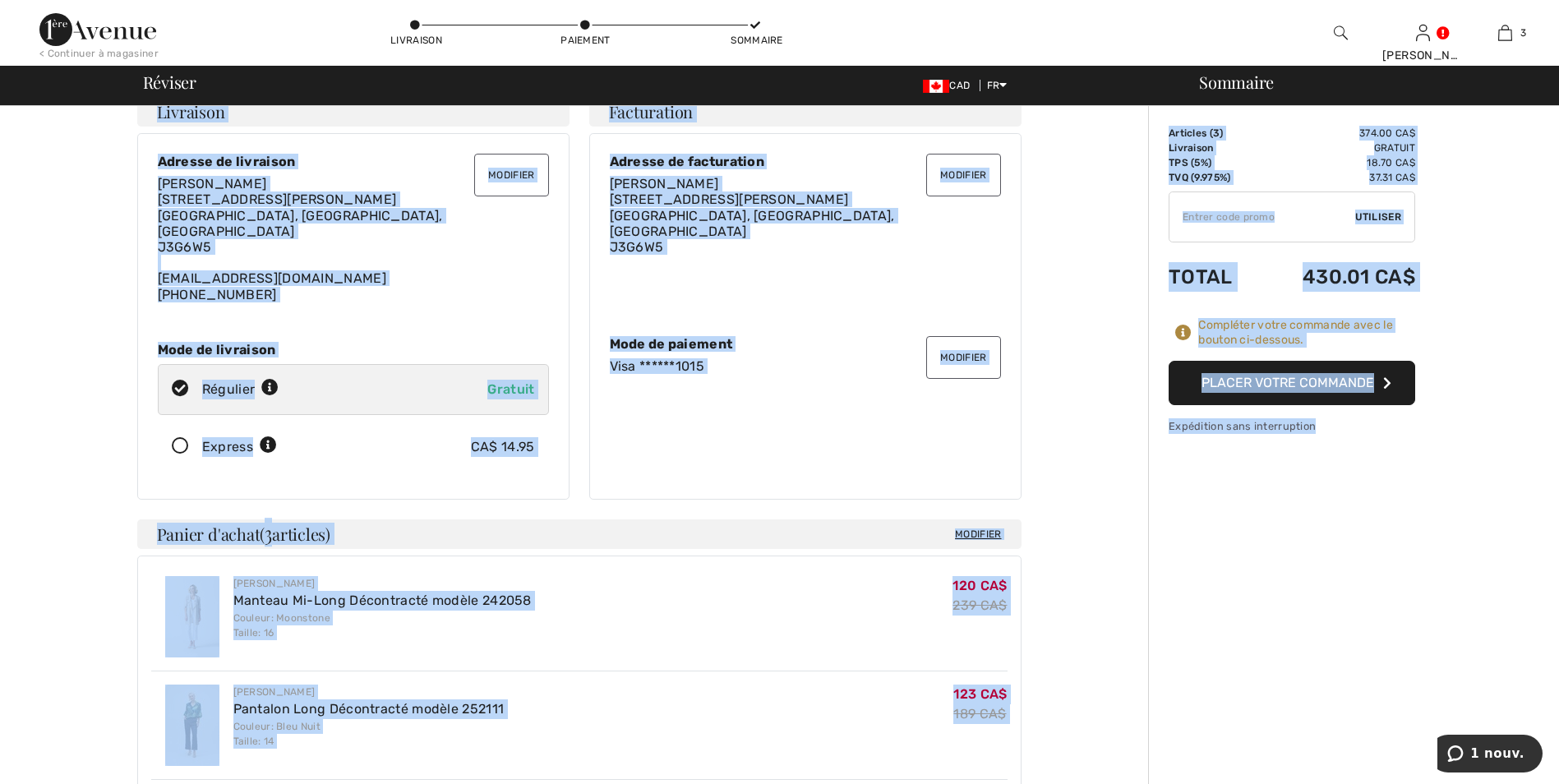
scroll to position [0, 0]
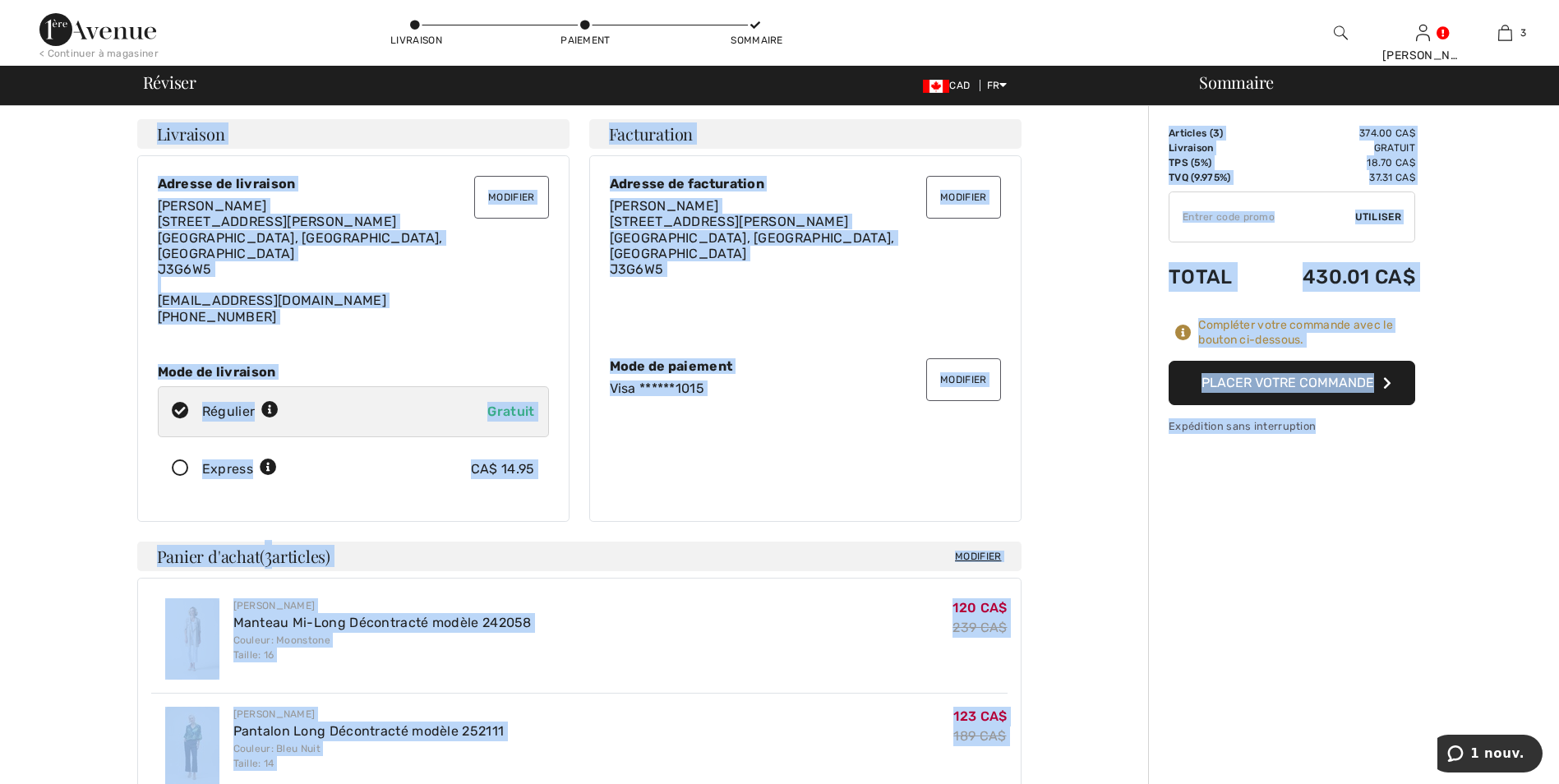
click at [733, 457] on div "Modifier Adresse de facturation Diane Ducharme 508 Rue Marie-Posé Beloeil, QC, …" at bounding box center [805, 338] width 432 height 366
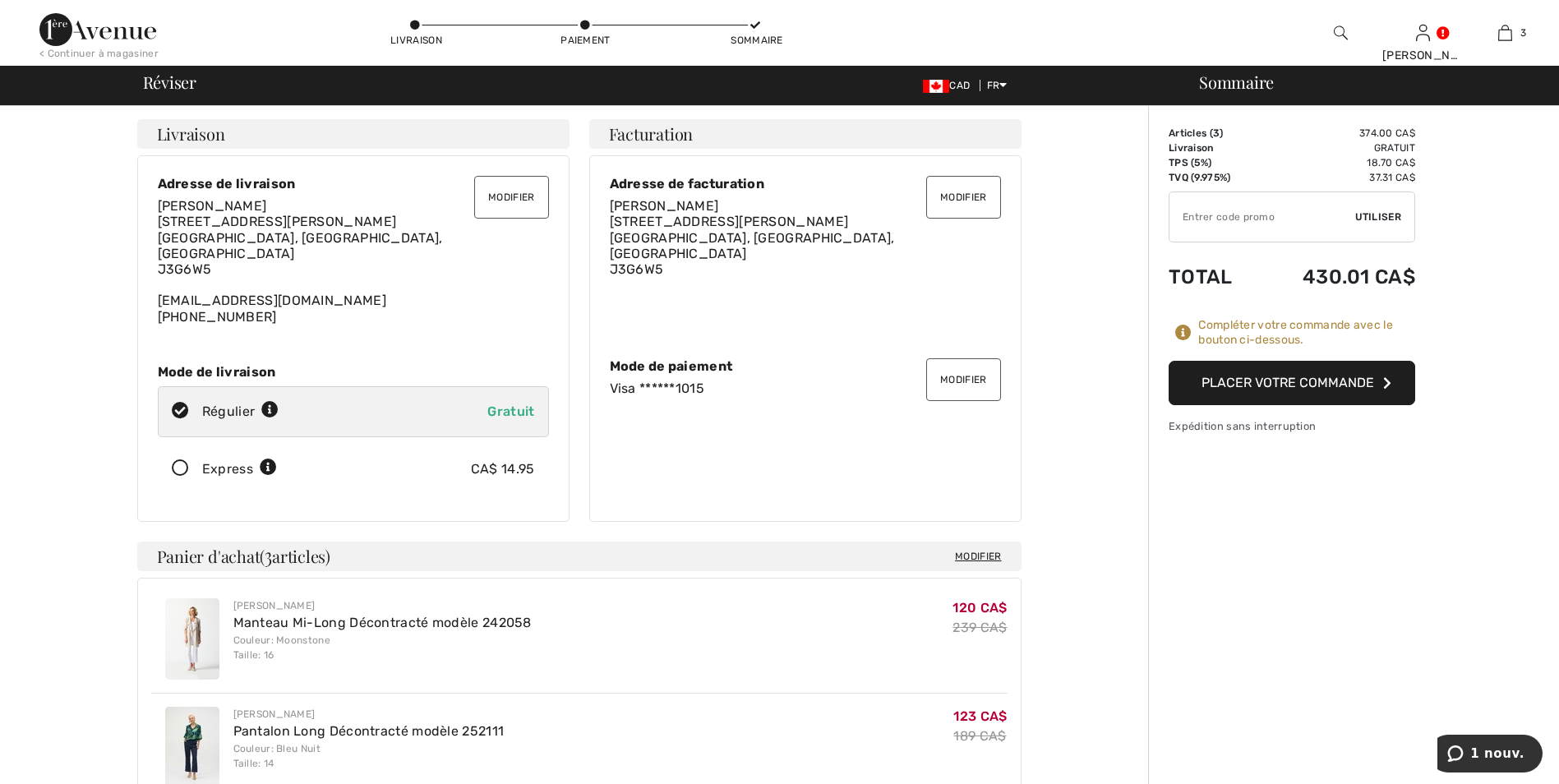
click at [733, 445] on div "Modifier Adresse de facturation Diane Ducharme 508 Rue Marie-Posé Beloeil, QC, …" at bounding box center [805, 338] width 432 height 366
click at [766, 457] on div "Modifier Adresse de facturation Diane Ducharme 508 Rue Marie-Posé Beloeil, QC, …" at bounding box center [805, 338] width 432 height 366
click at [798, 461] on div "Modifier Adresse de facturation Diane Ducharme 508 Rue Marie-Posé Beloeil, QC, …" at bounding box center [805, 338] width 432 height 366
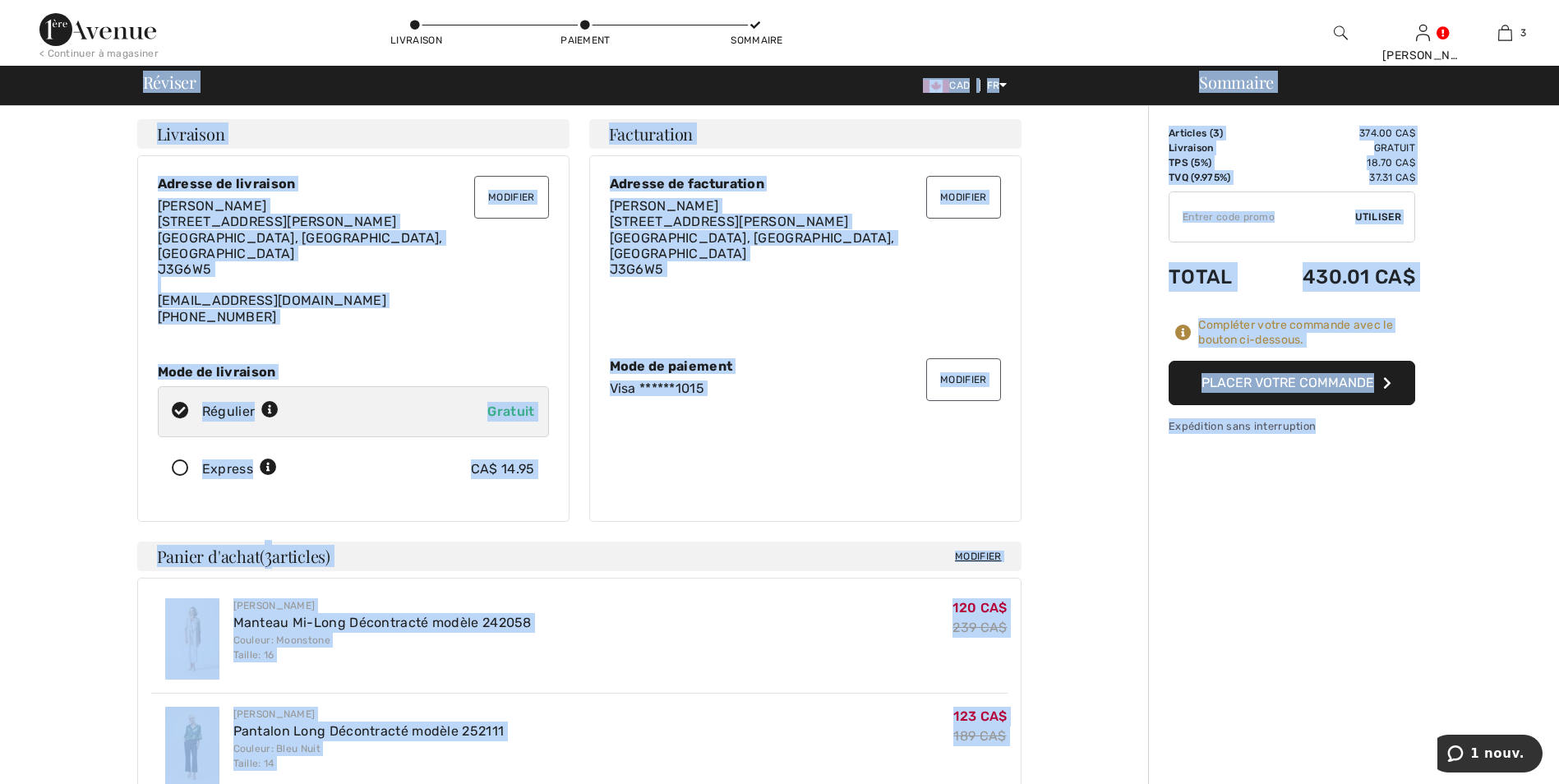
drag, startPoint x: 257, startPoint y: 95, endPoint x: 1441, endPoint y: 555, distance: 1270.2
click at [1442, 556] on div "Déconnexion Êtes-vous certaine de vouloir fermer la session? Fermeture de sessi…" at bounding box center [780, 708] width 1559 height 1417
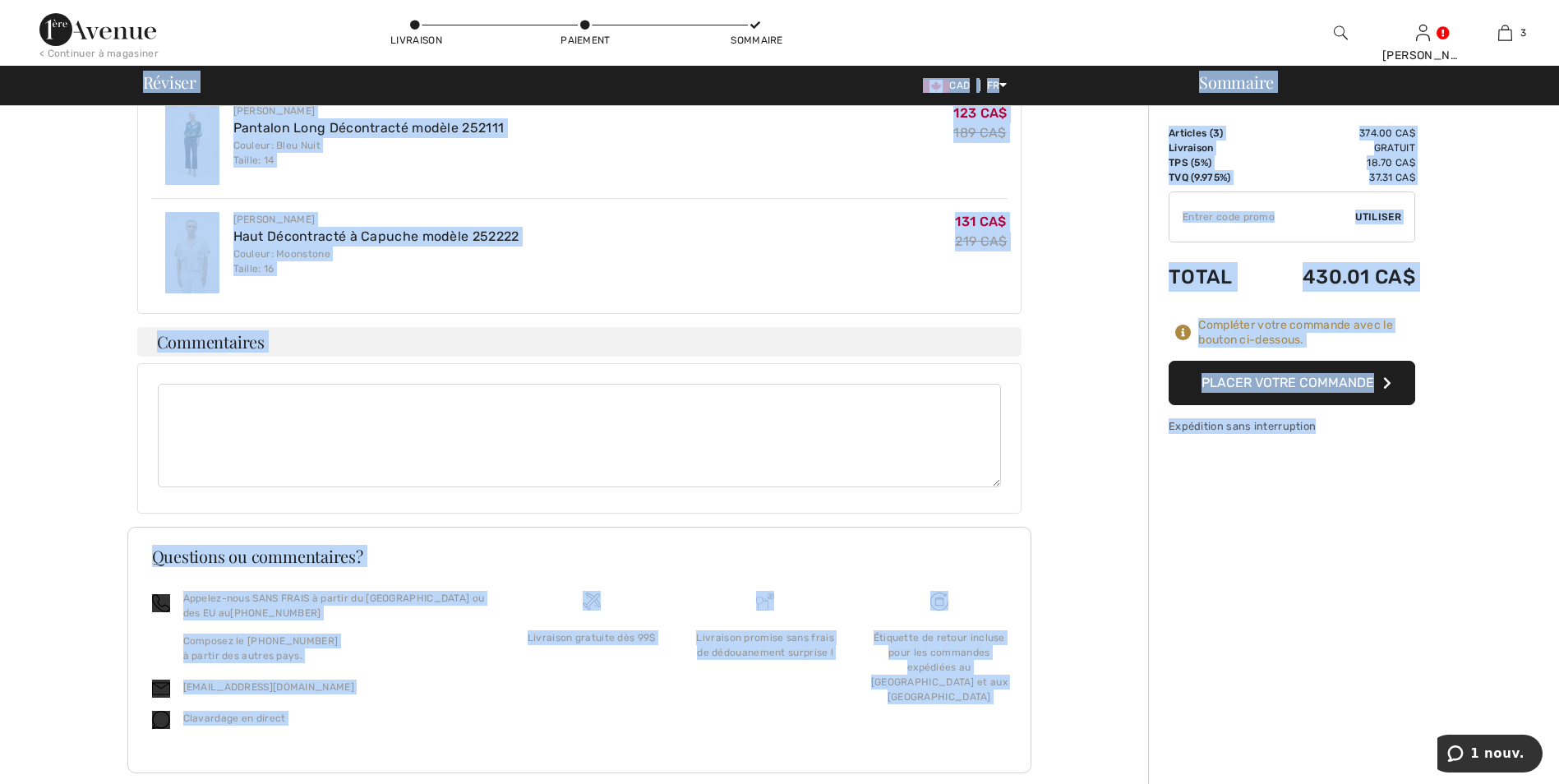
scroll to position [618, 0]
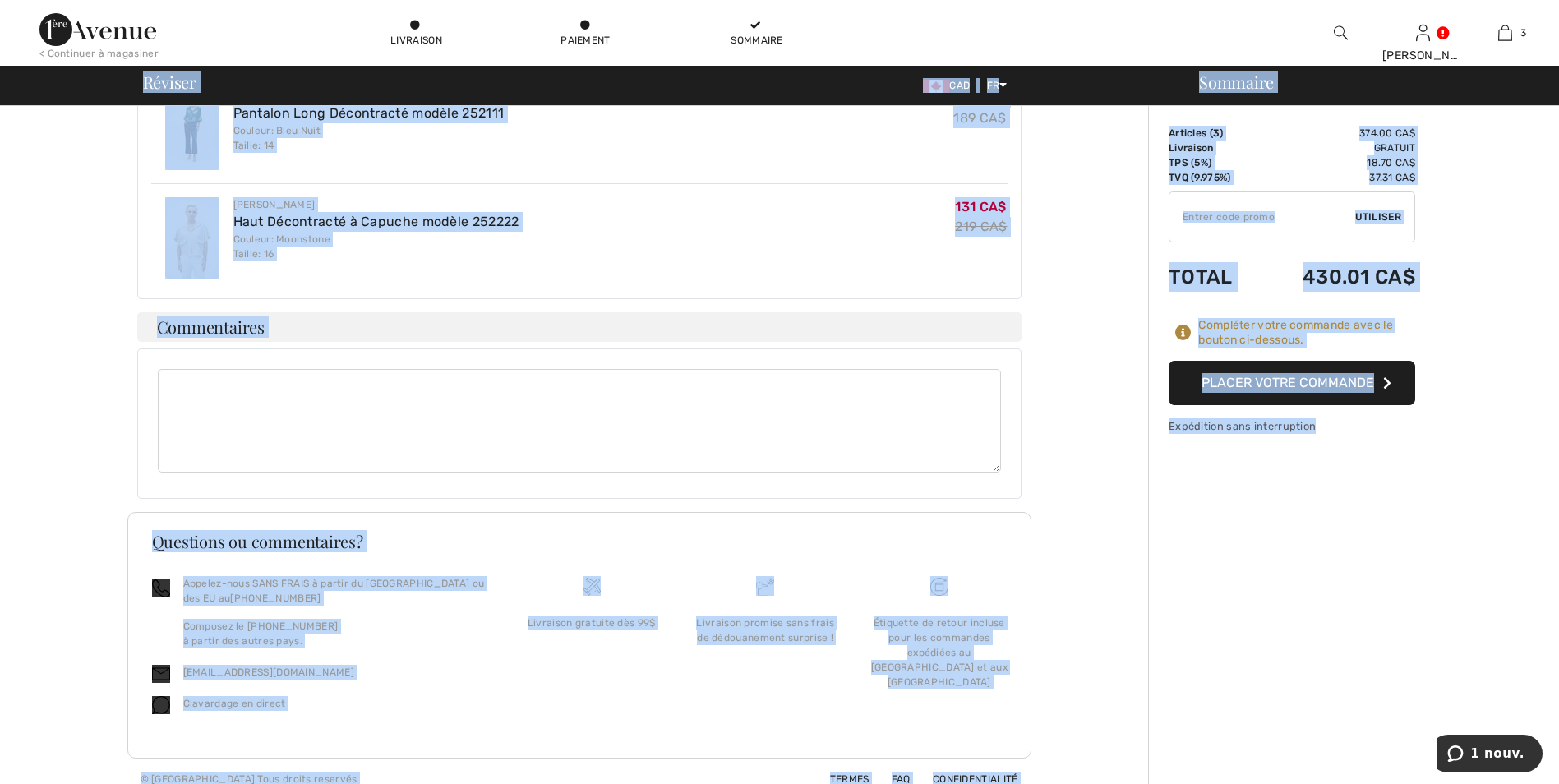
drag, startPoint x: 1250, startPoint y: 589, endPoint x: 1293, endPoint y: 558, distance: 53.0
click at [1250, 587] on div "Sommaire Description Articles ( 3 ) 374.00 CA$ Code promo 0.00 CA$ Livraison Gr…" at bounding box center [1353, 144] width 411 height 1311
click at [1232, 383] on button "Placer votre commande" at bounding box center [1292, 383] width 247 height 44
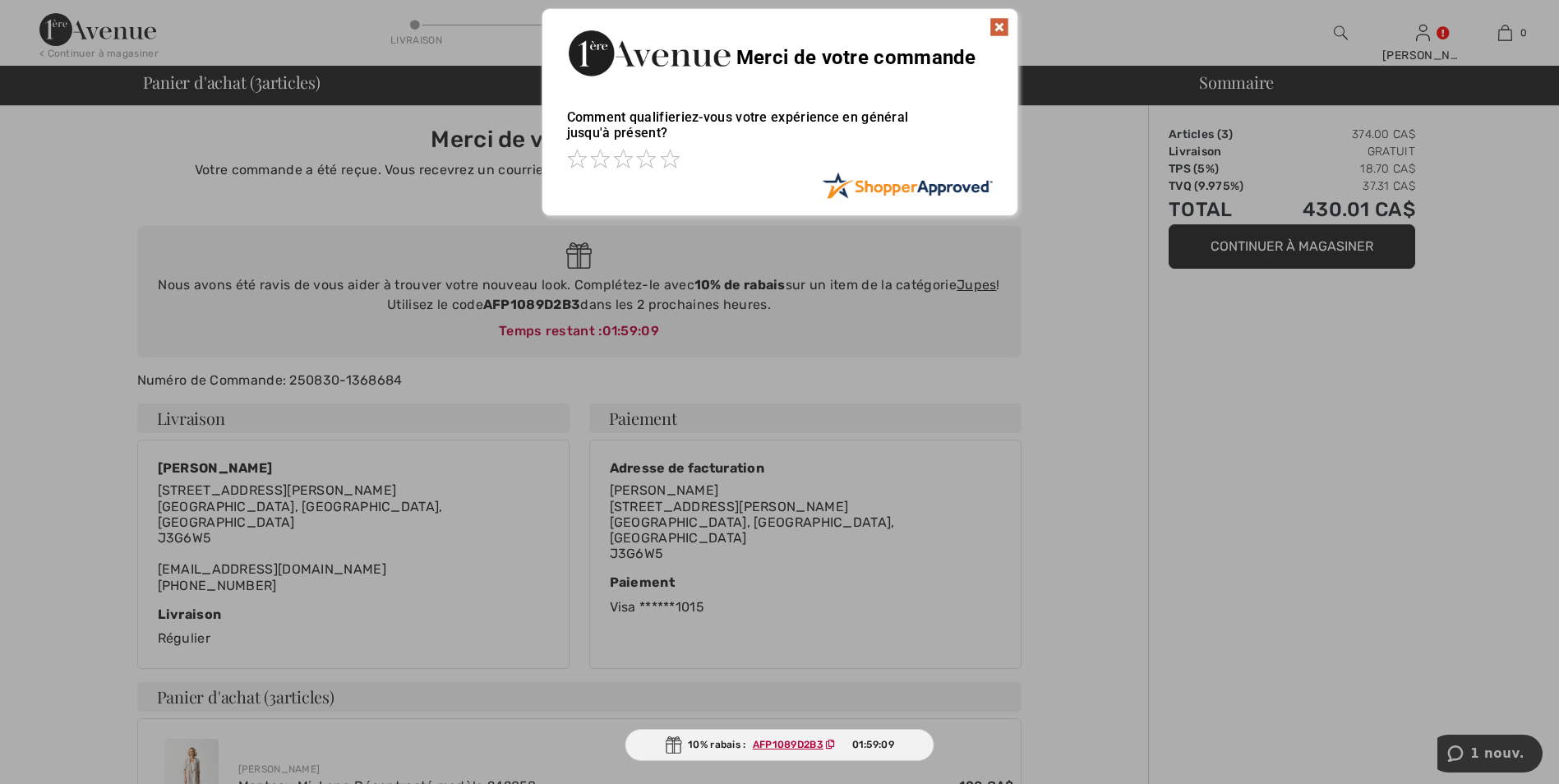
click at [1238, 387] on div at bounding box center [780, 392] width 1559 height 784
click at [998, 24] on img at bounding box center [999, 27] width 20 height 20
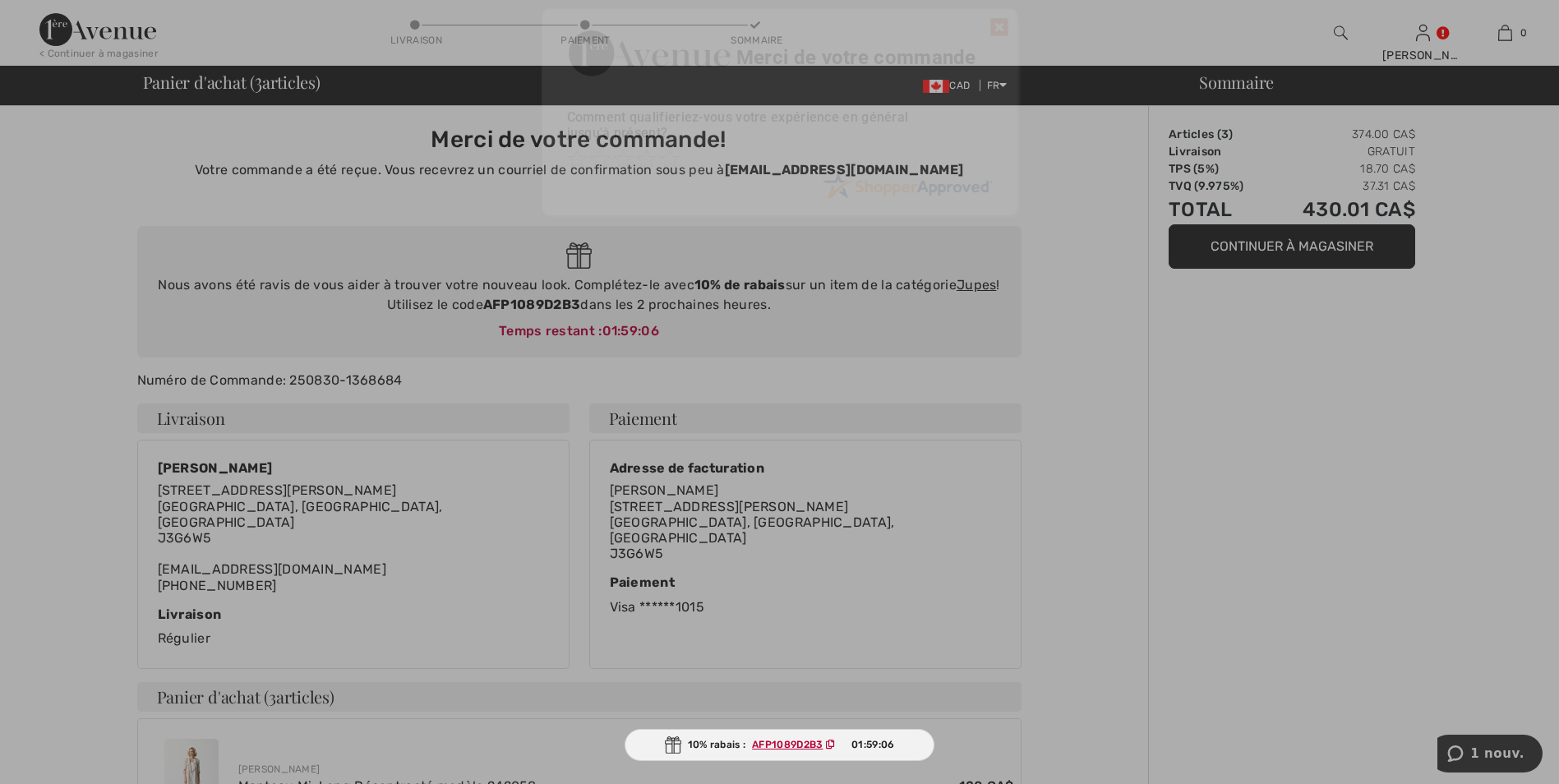
click at [998, 22] on img at bounding box center [999, 27] width 20 height 20
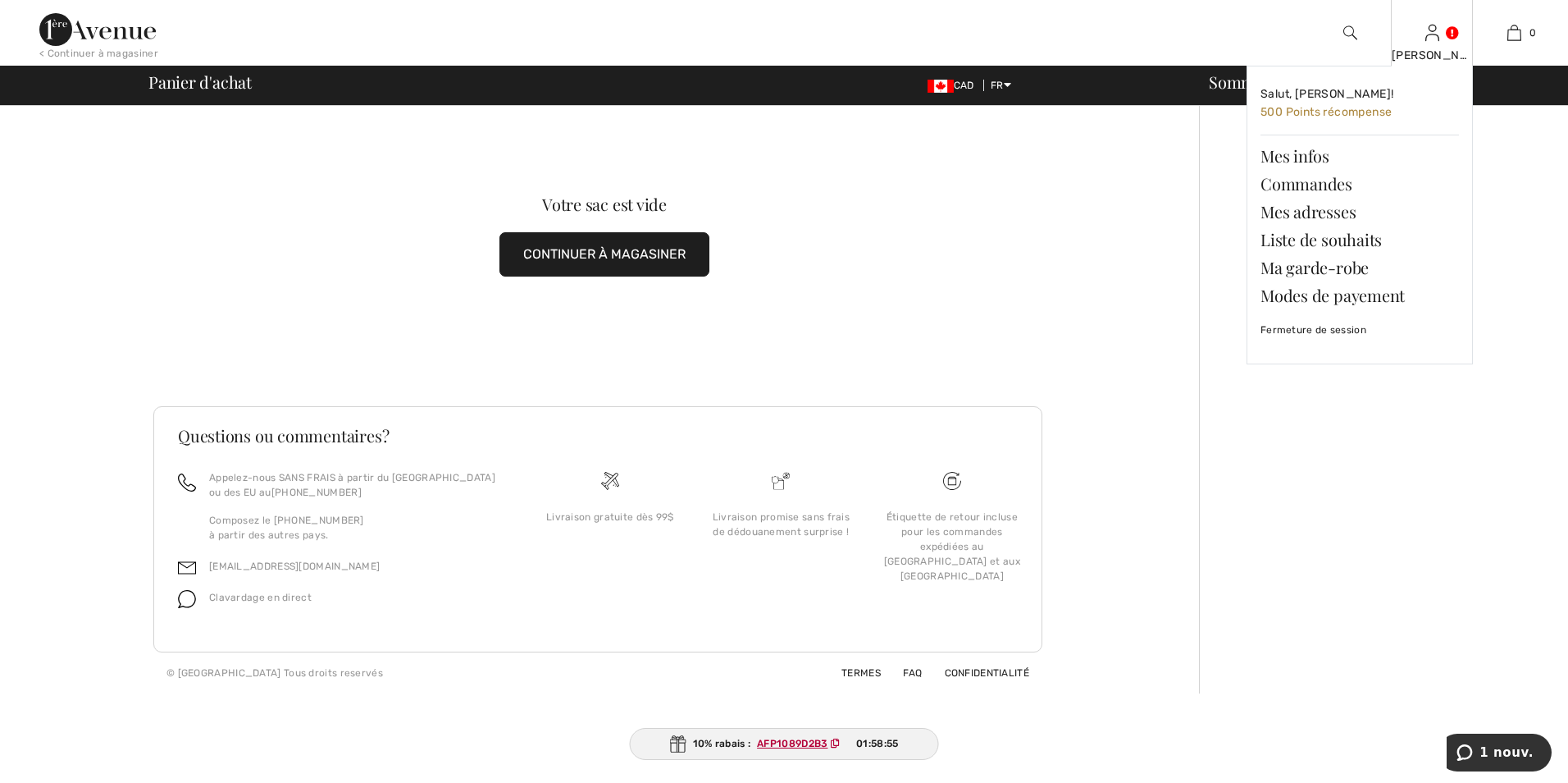
click at [1429, 49] on div "[PERSON_NAME]" at bounding box center [1432, 55] width 80 height 17
click at [1302, 182] on link "Commandes" at bounding box center [1360, 184] width 199 height 28
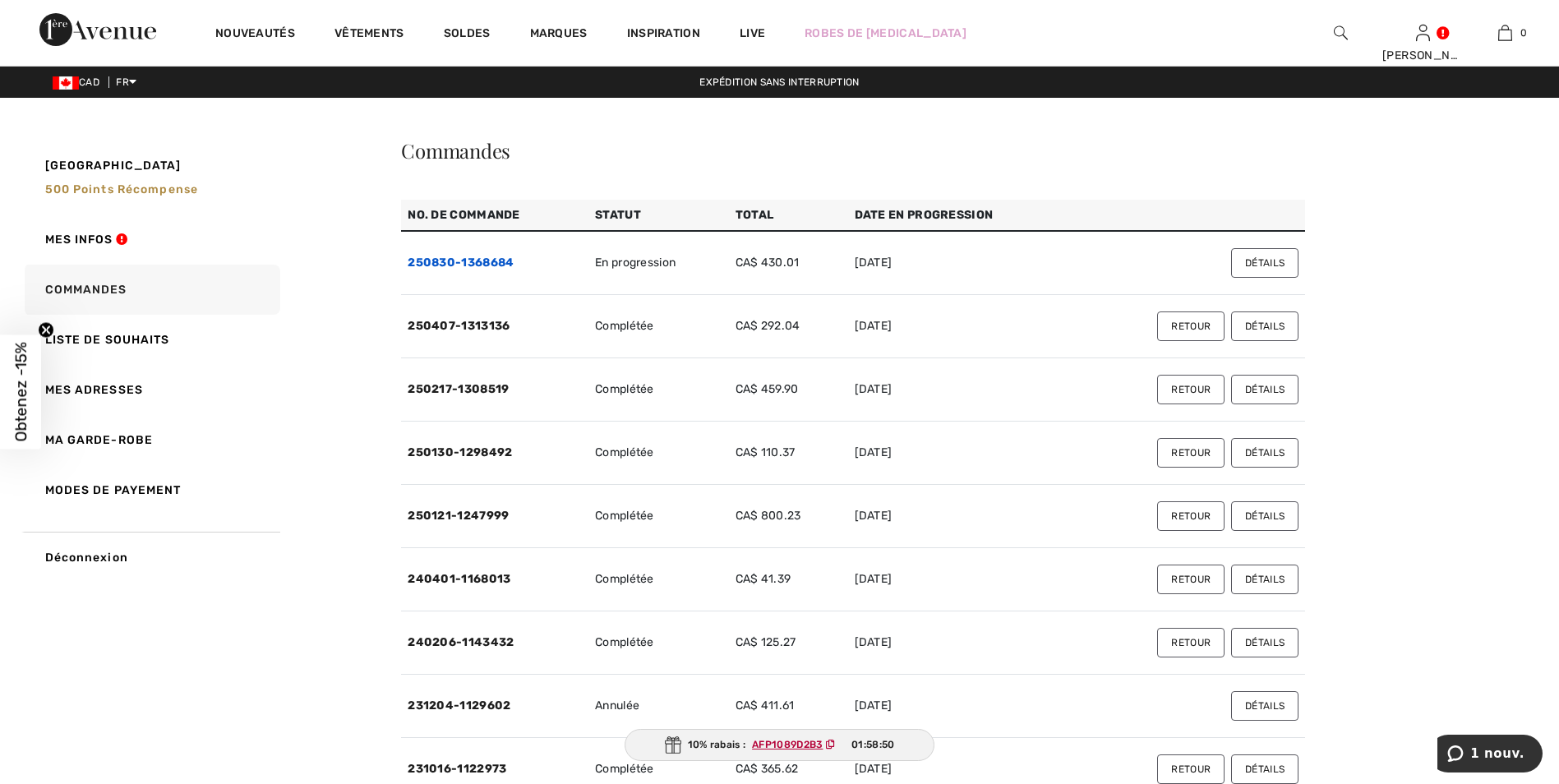
click at [469, 260] on link "250830-1368684" at bounding box center [460, 262] width 106 height 14
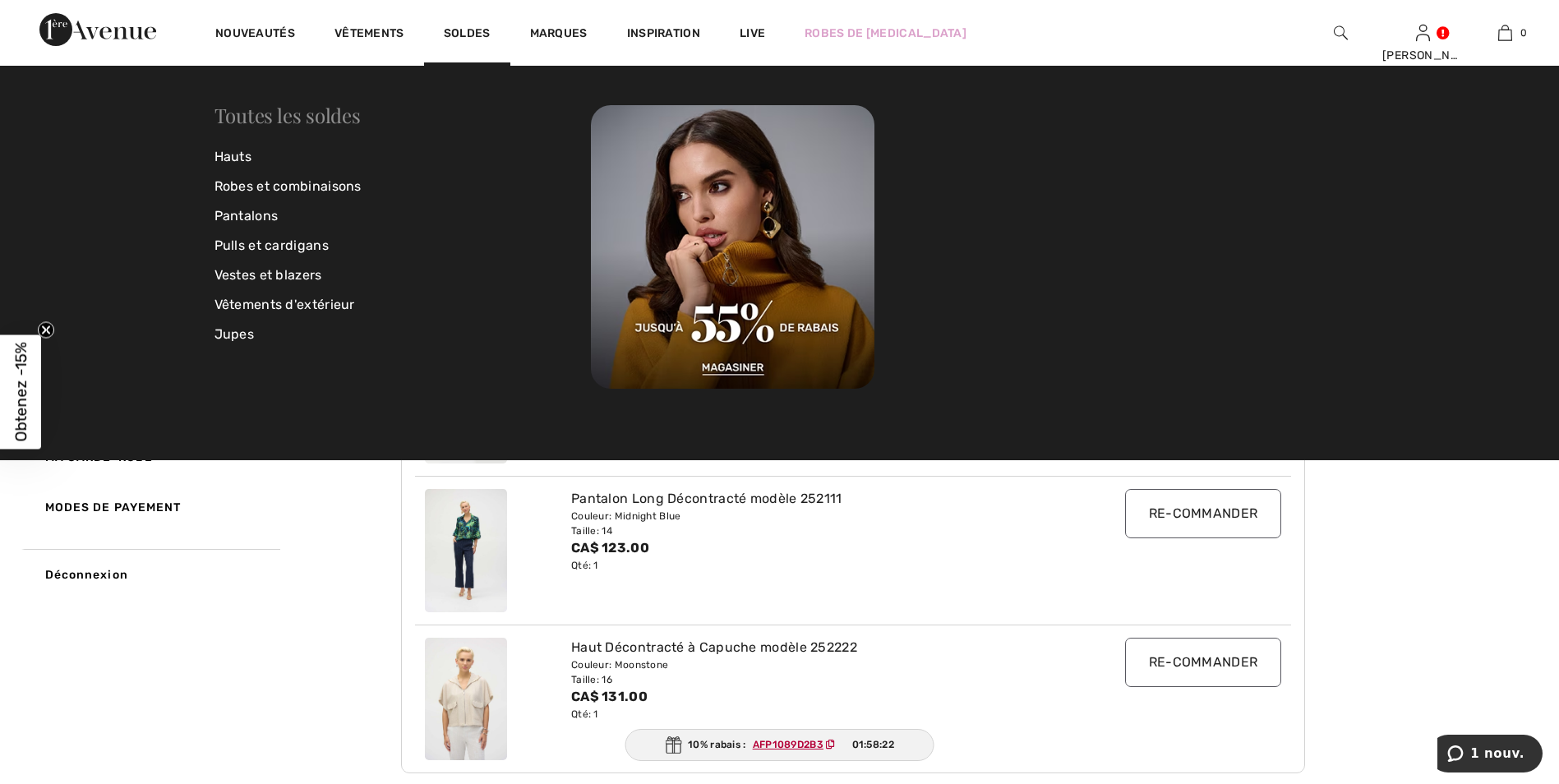
click at [285, 116] on link "Toutes les soldes" at bounding box center [288, 115] width 147 height 26
